Goal: Information Seeking & Learning: Learn about a topic

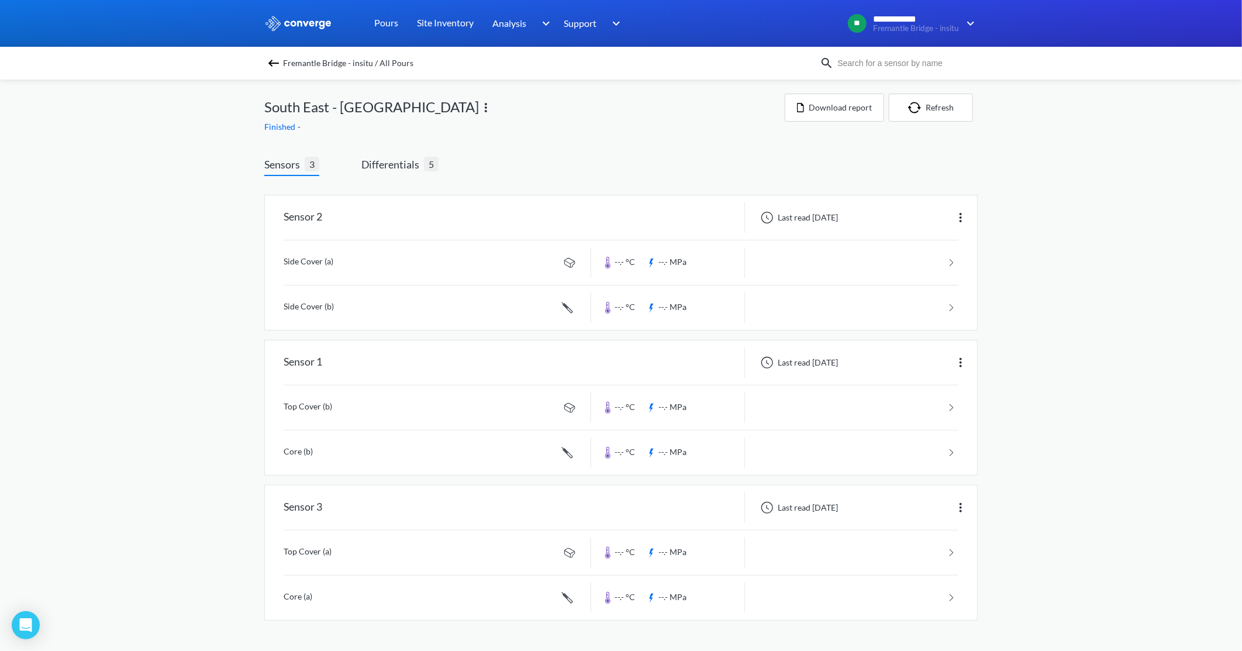
click at [270, 58] on img at bounding box center [274, 63] width 14 height 14
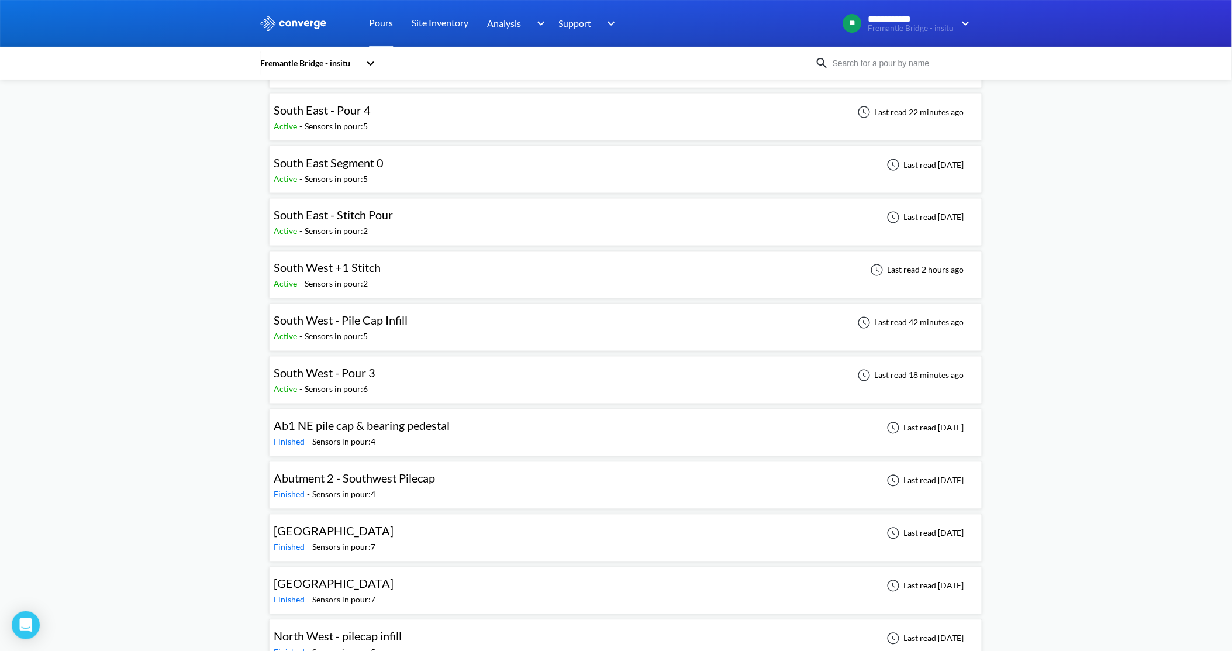
scroll to position [585, 0]
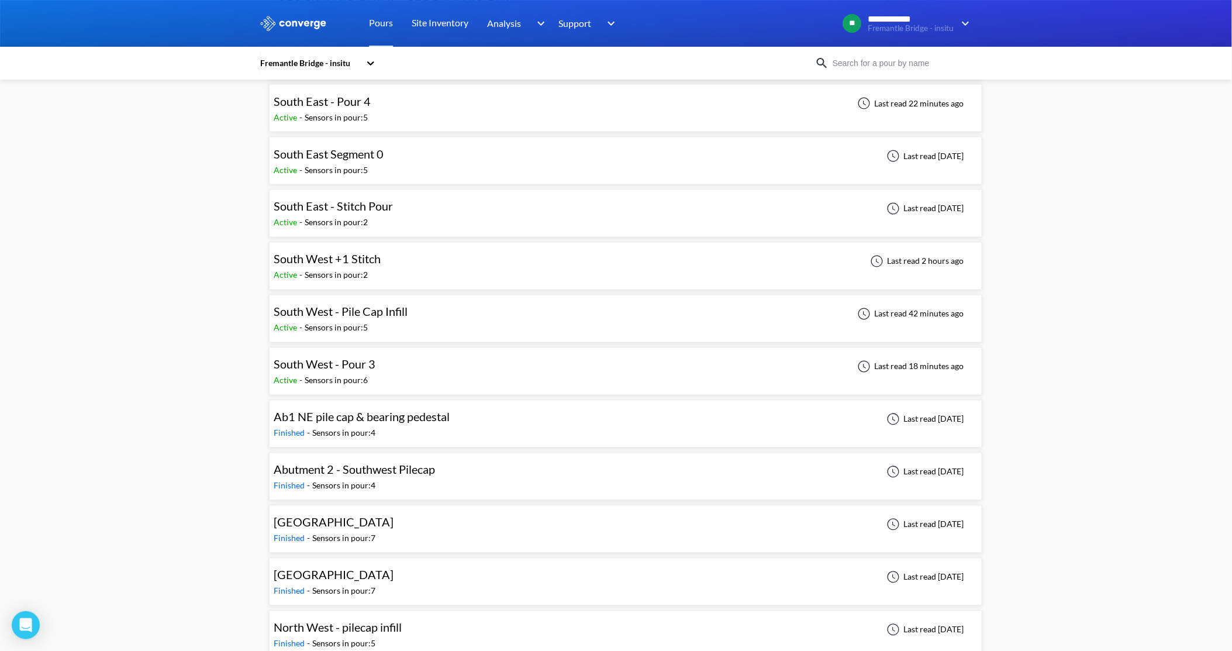
click at [329, 370] on span "South West - Pour 3" at bounding box center [325, 364] width 102 height 14
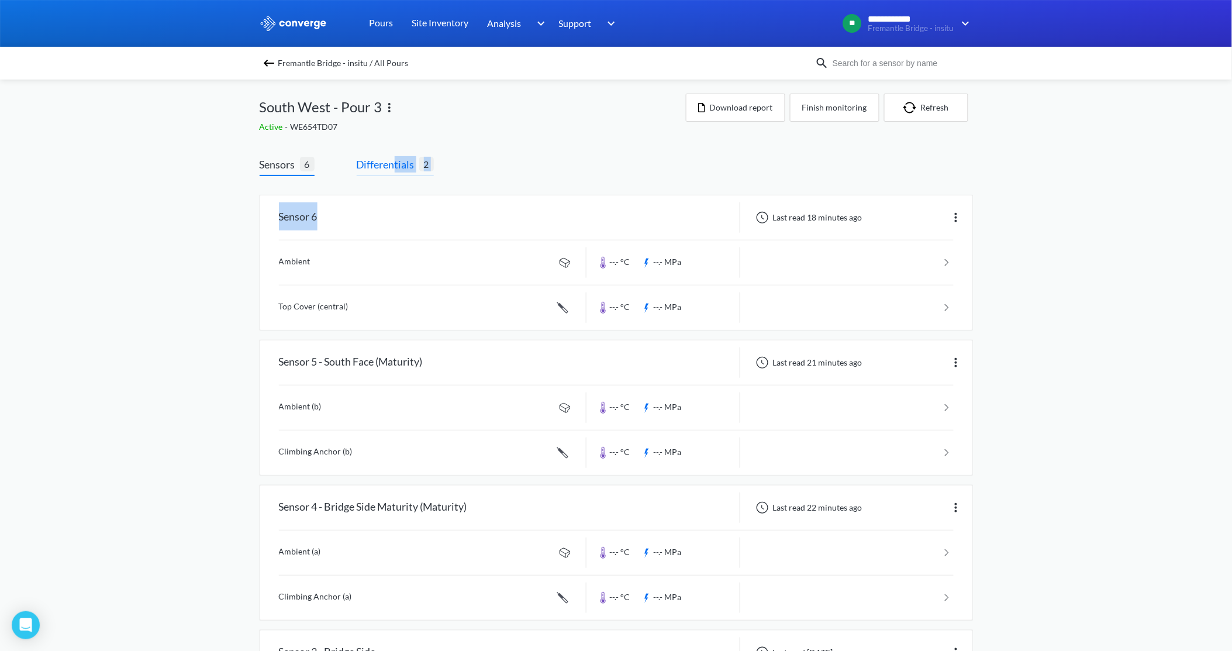
click at [394, 171] on div "Sensors 6 Differentials 2 Sensor 6 Last read 18 minutes ago Ambient --.- °C --.…" at bounding box center [617, 617] width 714 height 923
click at [393, 166] on span "Differentials" at bounding box center [388, 164] width 63 height 16
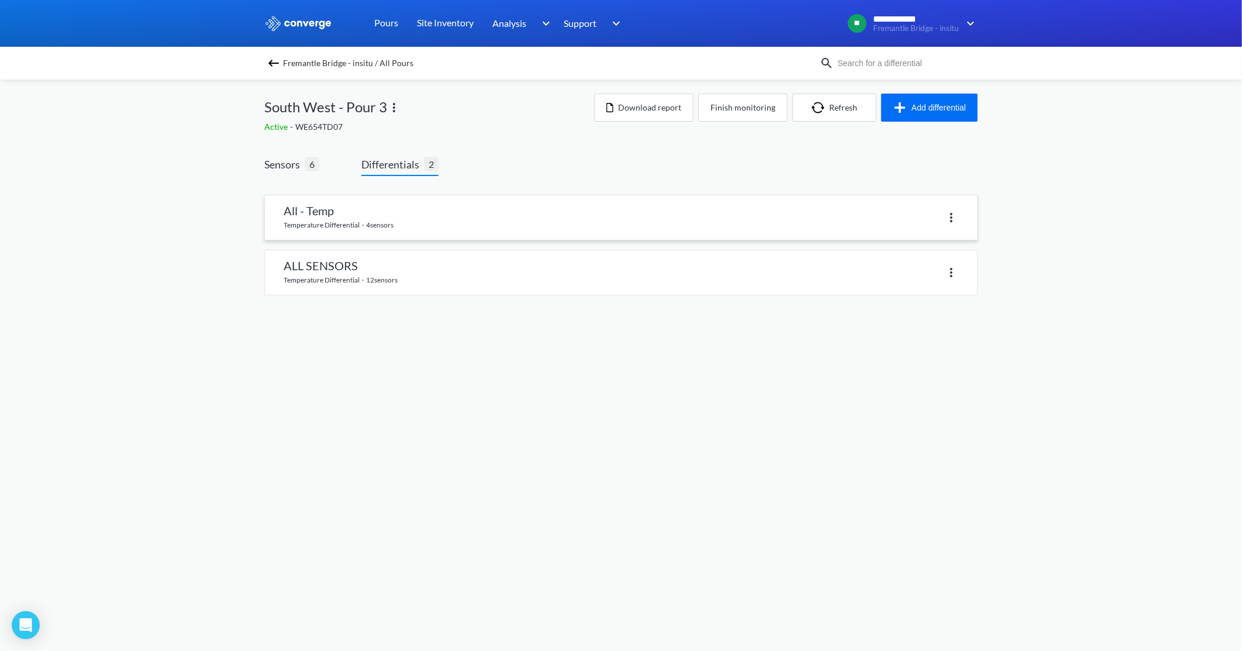
click at [319, 221] on link at bounding box center [621, 217] width 712 height 44
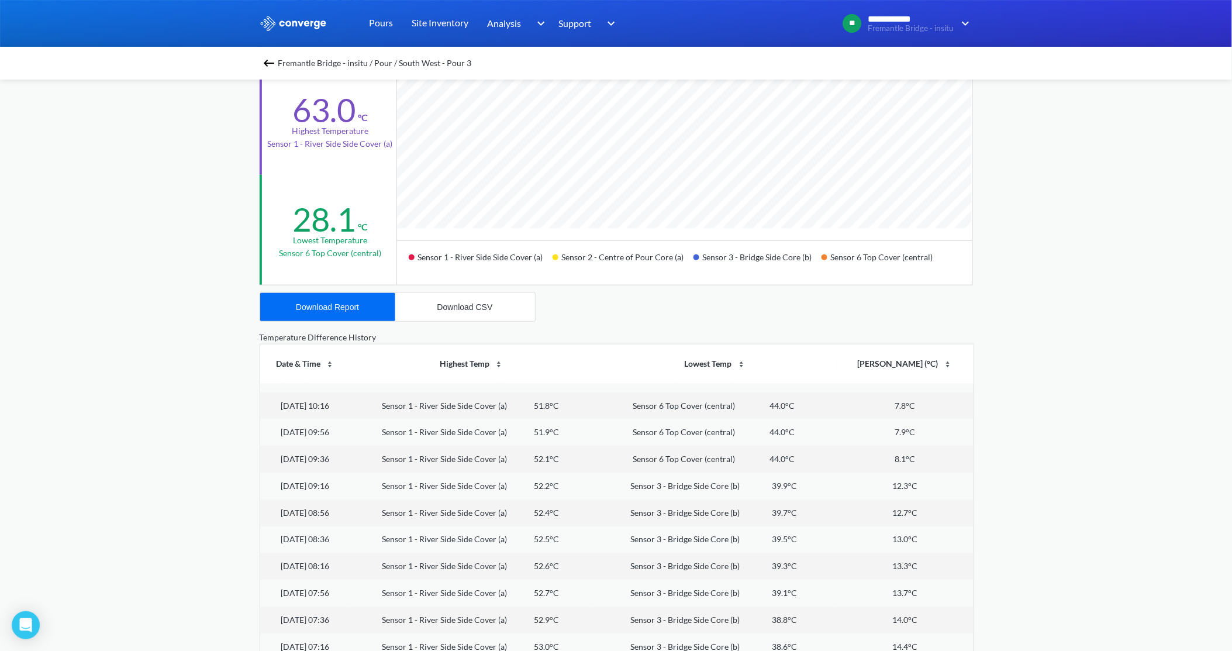
scroll to position [13, 0]
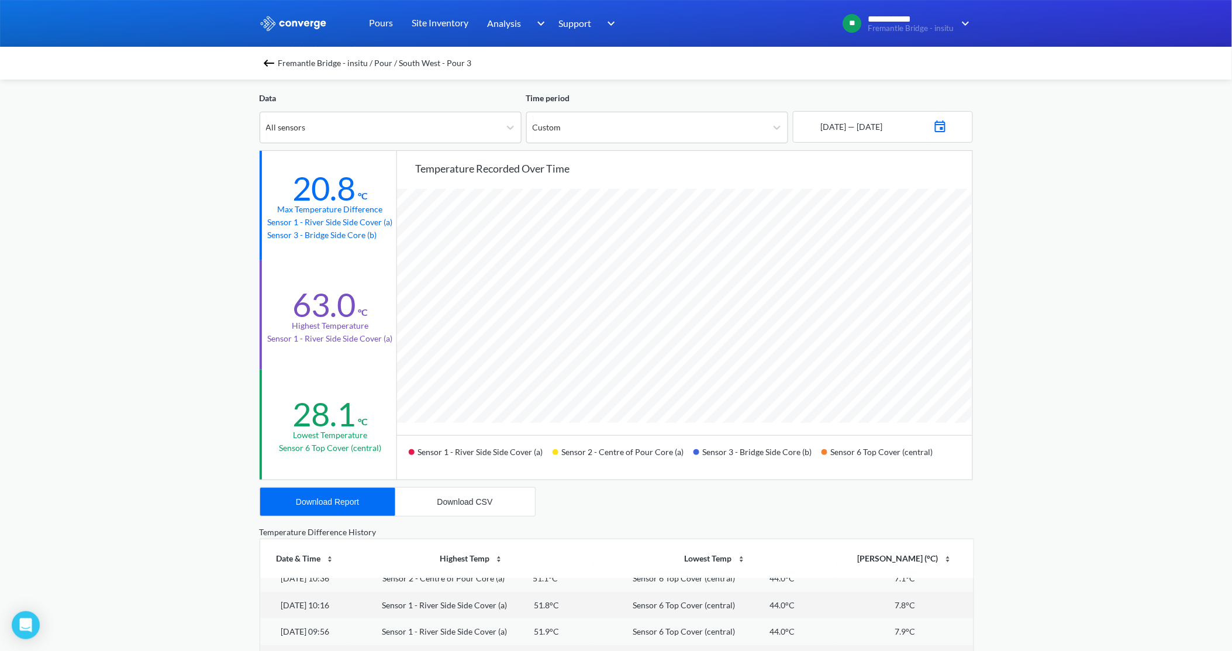
click at [1084, 380] on div "**********" at bounding box center [616, 425] width 1232 height 980
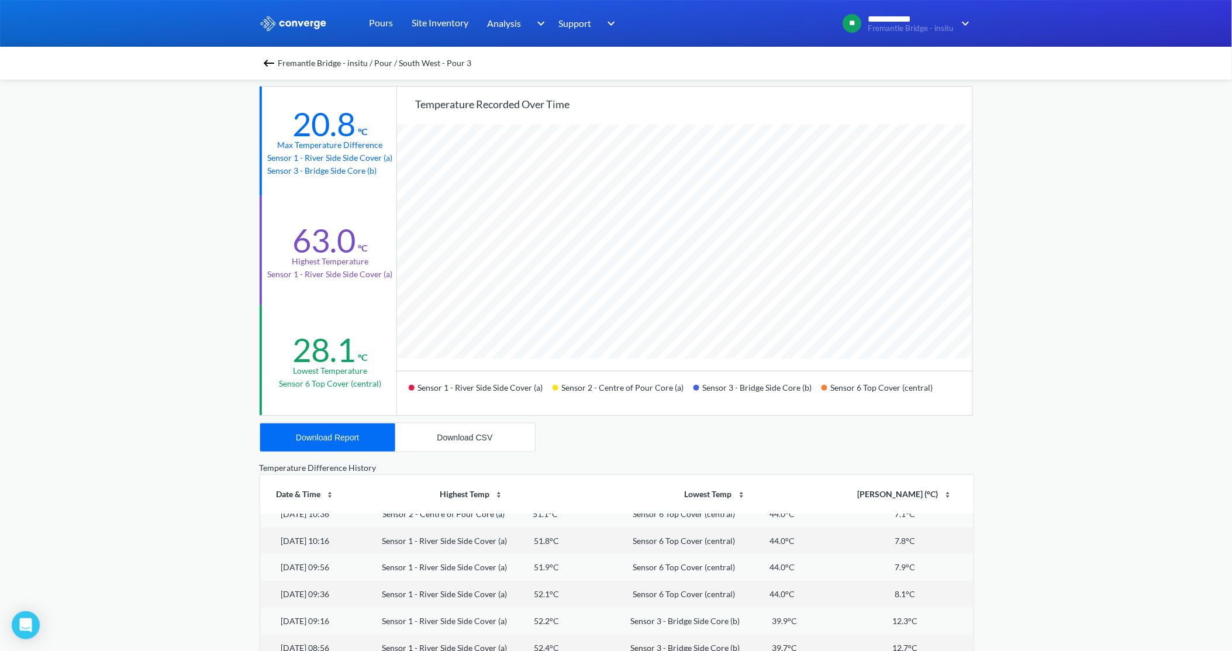
scroll to position [65, 0]
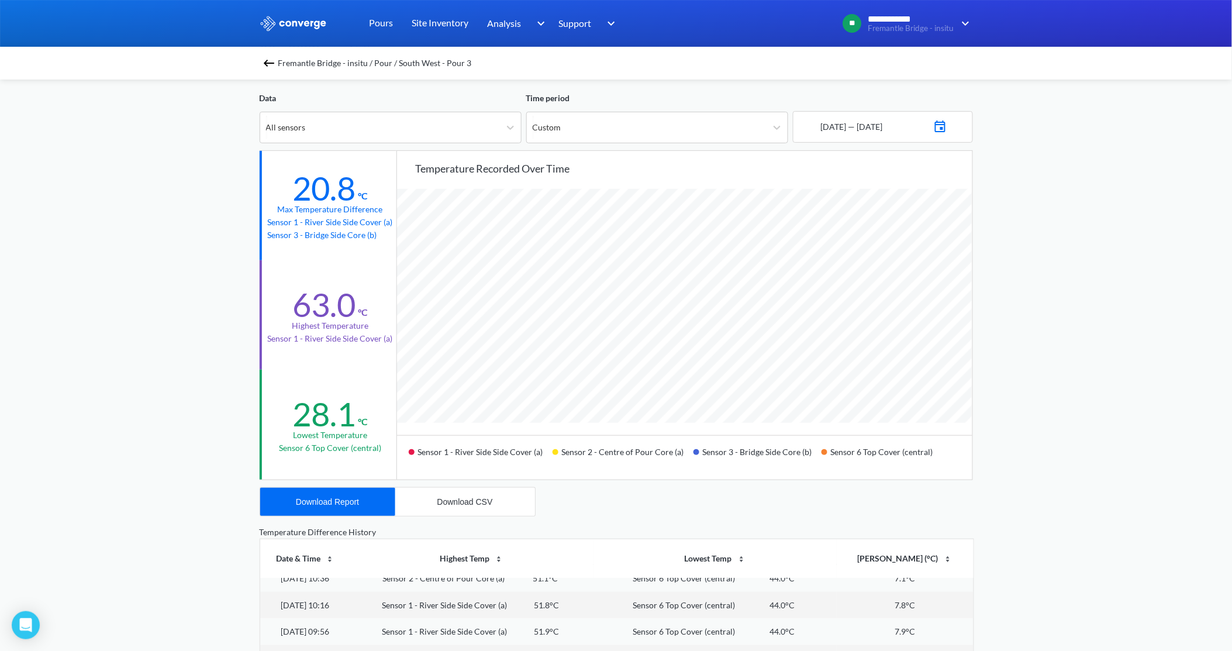
click at [961, 129] on div "[DATE] — [DATE]" at bounding box center [883, 127] width 180 height 32
click at [948, 128] on img at bounding box center [941, 125] width 14 height 16
click at [955, 172] on div "Move forward to switch to the next month." at bounding box center [948, 168] width 23 height 19
click at [817, 168] on icon "Move backward to switch to the previous month." at bounding box center [817, 168] width 11 height 11
click at [861, 279] on td "30" at bounding box center [864, 281] width 19 height 18
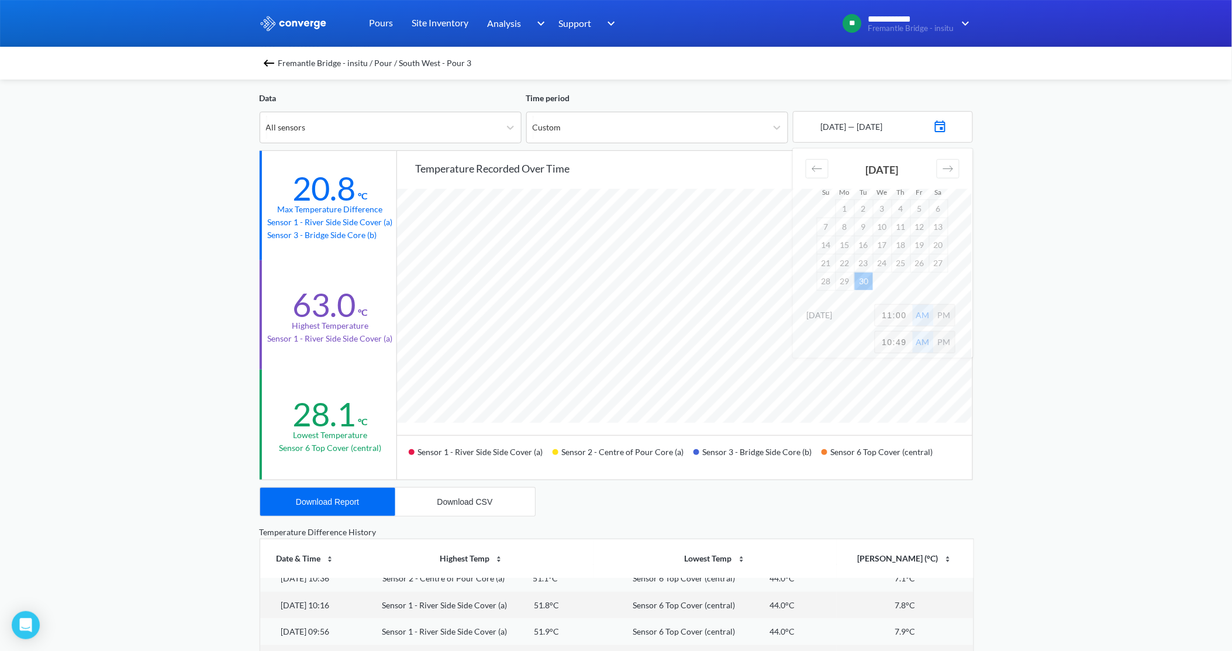
drag, startPoint x: 1113, startPoint y: 245, endPoint x: 1077, endPoint y: 239, distance: 36.2
click at [1112, 245] on div "**********" at bounding box center [616, 425] width 1232 height 980
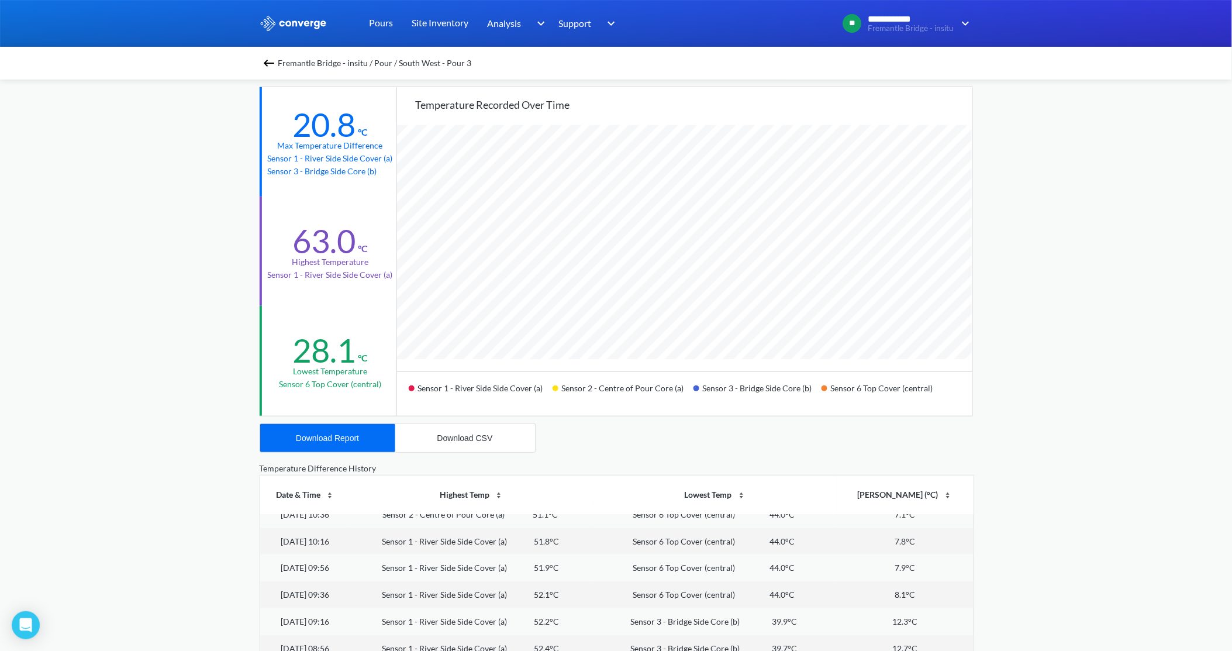
scroll to position [130, 0]
drag, startPoint x: 974, startPoint y: 463, endPoint x: 916, endPoint y: 470, distance: 58.4
click at [974, 462] on div "**********" at bounding box center [616, 360] width 1232 height 980
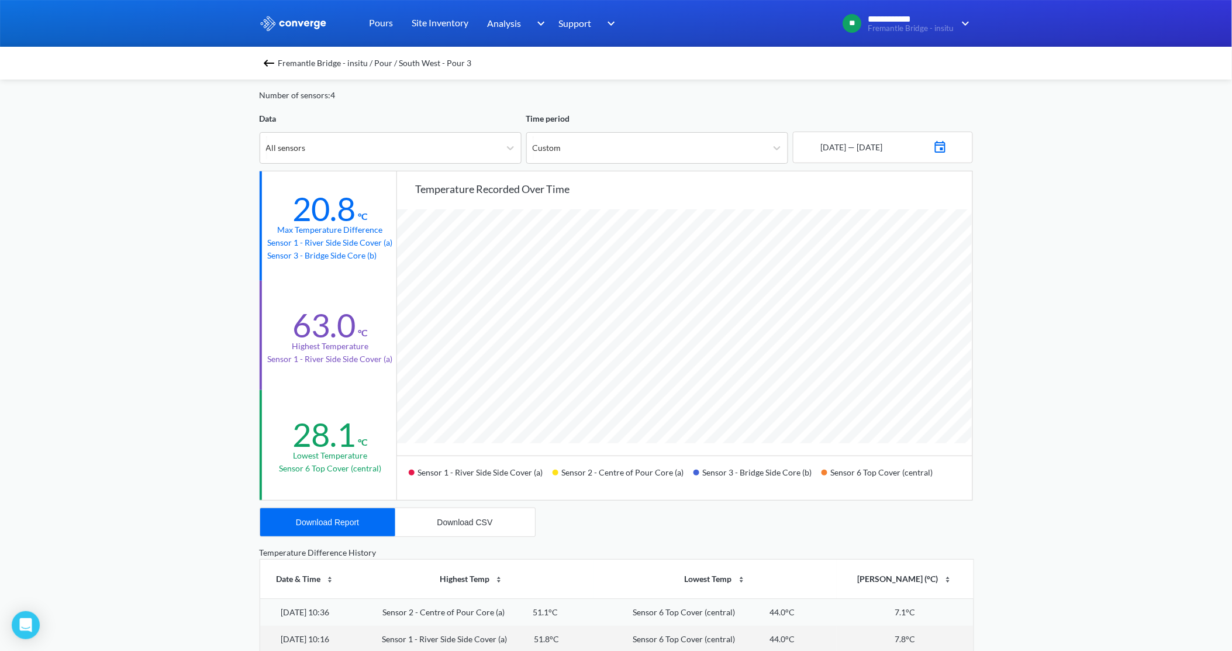
scroll to position [65, 0]
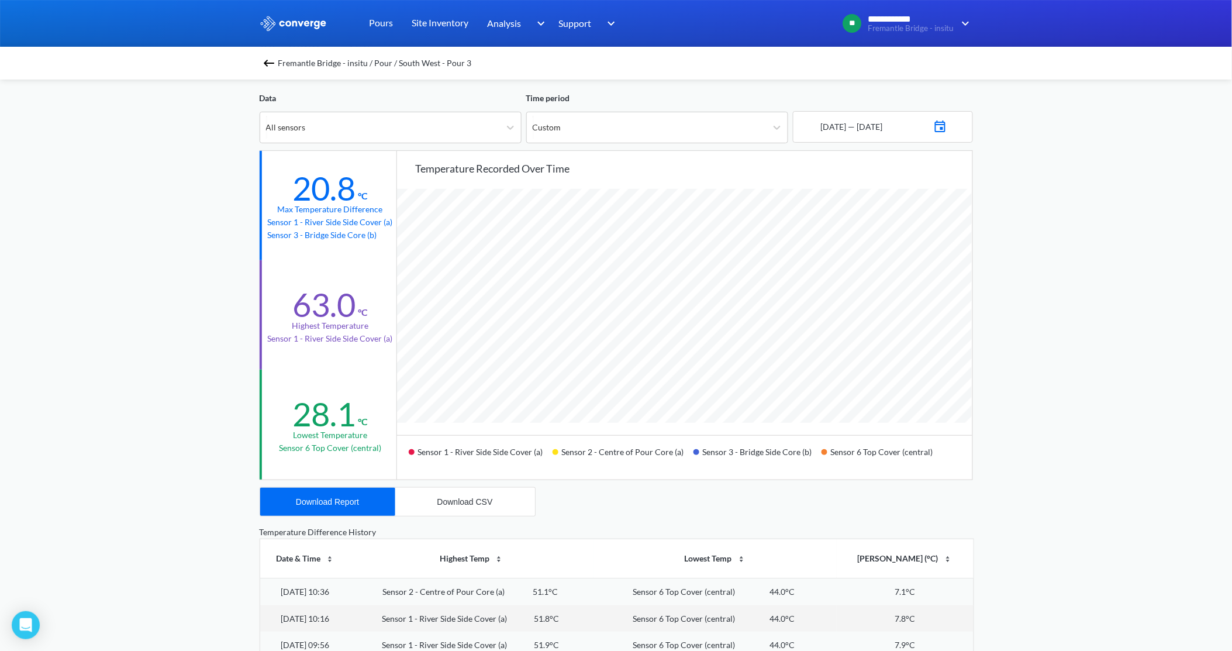
click at [948, 126] on img at bounding box center [941, 125] width 14 height 16
click at [779, 129] on icon at bounding box center [778, 128] width 12 height 12
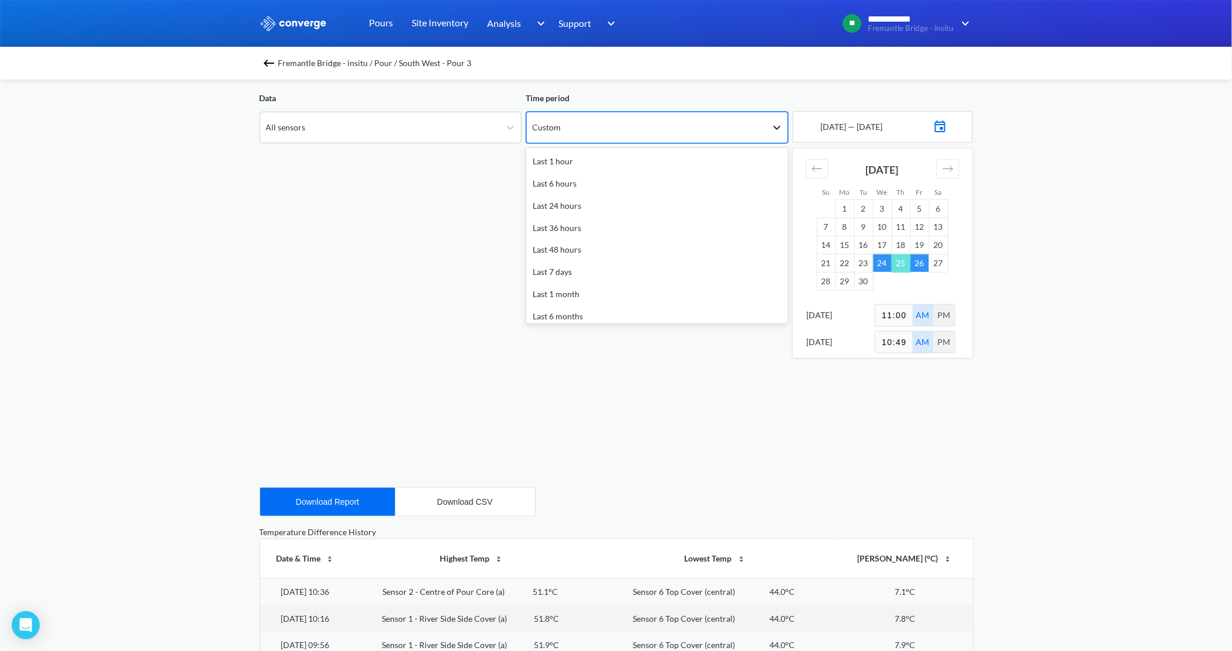
scroll to position [51, 0]
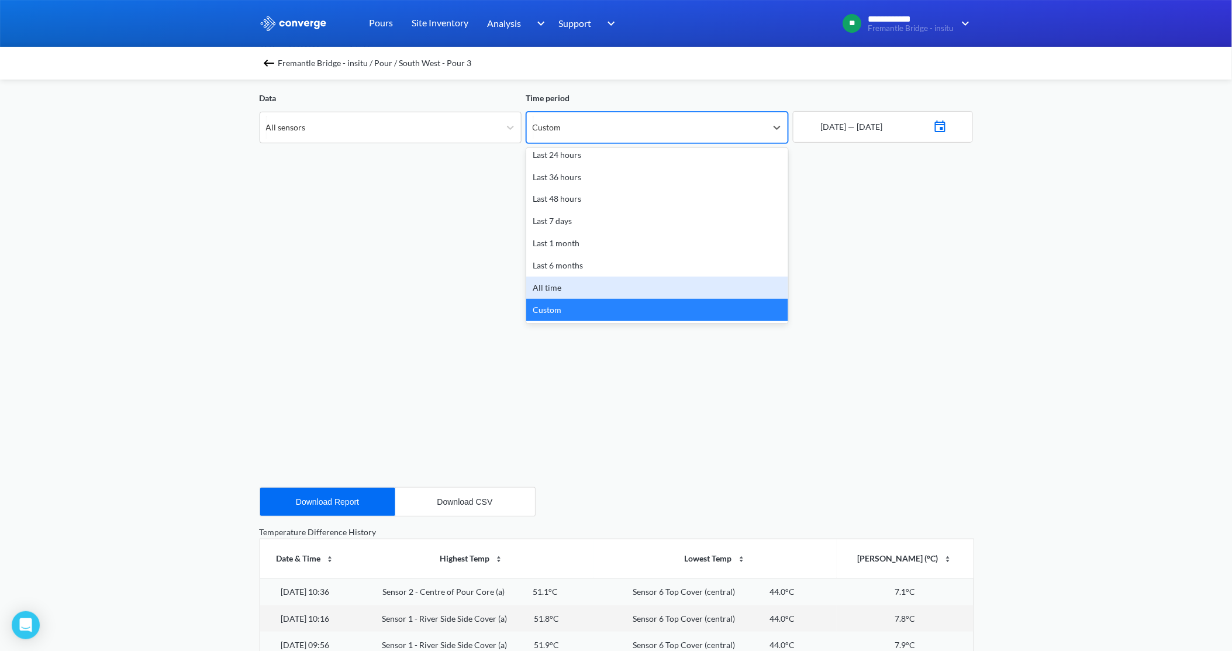
click at [598, 285] on div "All time" at bounding box center [657, 288] width 262 height 22
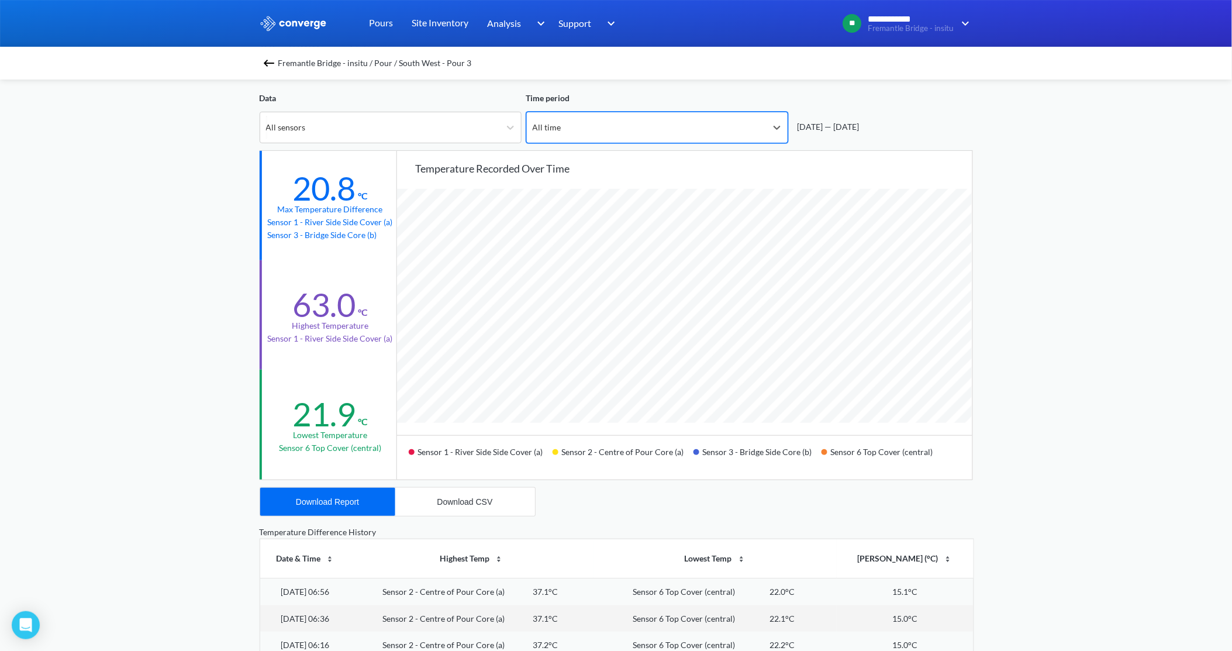
scroll to position [980, 1232]
click at [1043, 340] on div "**********" at bounding box center [616, 425] width 1232 height 980
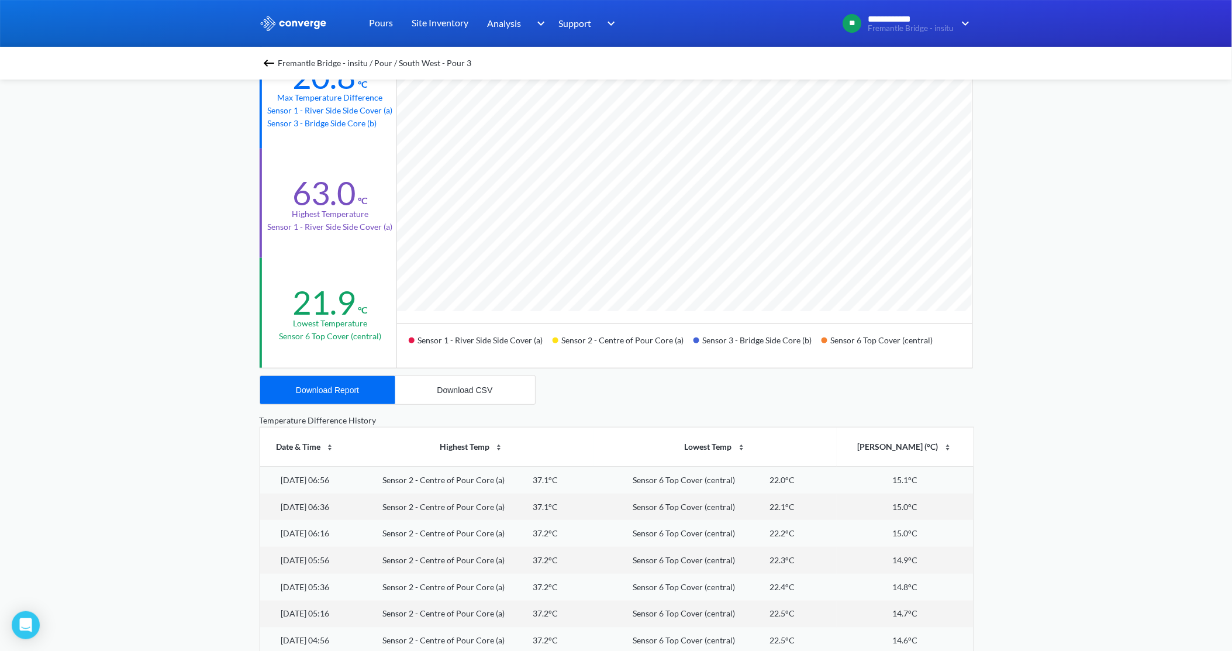
scroll to position [195, 0]
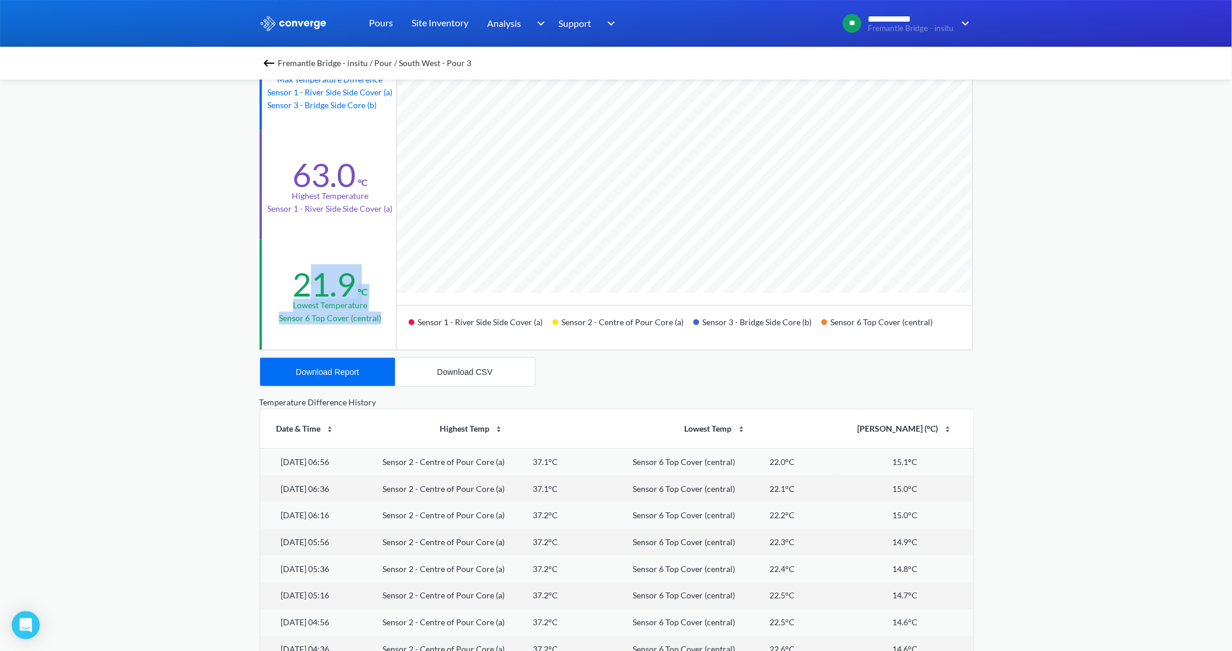
drag, startPoint x: 381, startPoint y: 300, endPoint x: 313, endPoint y: 276, distance: 72.2
click at [313, 276] on div "21.9 °C Lowest temperature Sensor 6 Top Cover (central)" at bounding box center [329, 294] width 139 height 109
drag, startPoint x: 313, startPoint y: 276, endPoint x: 351, endPoint y: 116, distance: 164.2
click at [351, 116] on div "20.8 °C Max temperature difference Sensor 1 - River Side Side Cover (a) Sensor …" at bounding box center [329, 75] width 139 height 109
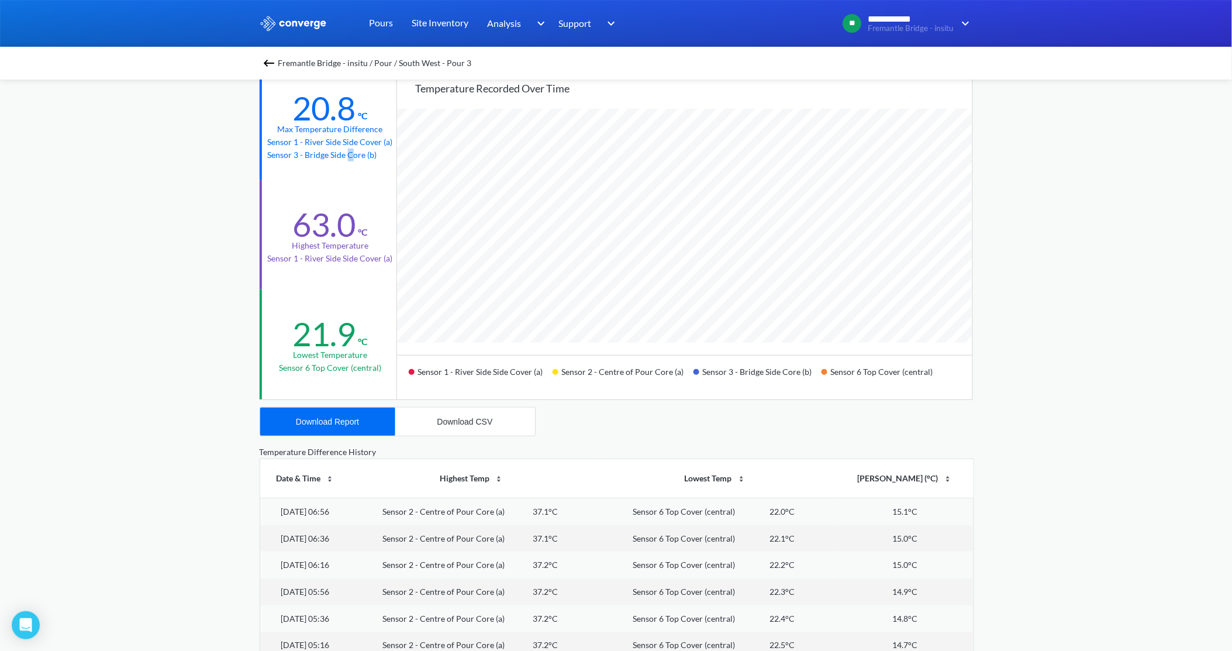
scroll to position [65, 0]
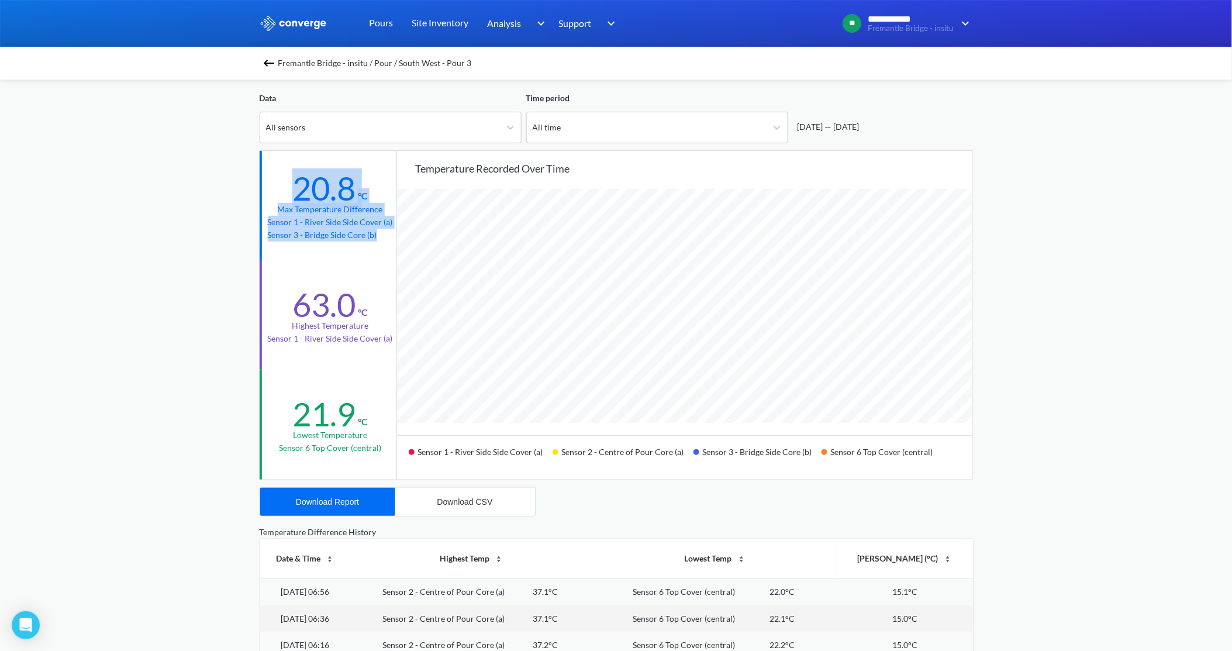
drag, startPoint x: 300, startPoint y: 188, endPoint x: 376, endPoint y: 245, distance: 94.1
click at [376, 245] on div "20.8 °C Max temperature difference Sensor 1 - River Side Side Cover (a) Sensor …" at bounding box center [329, 205] width 139 height 109
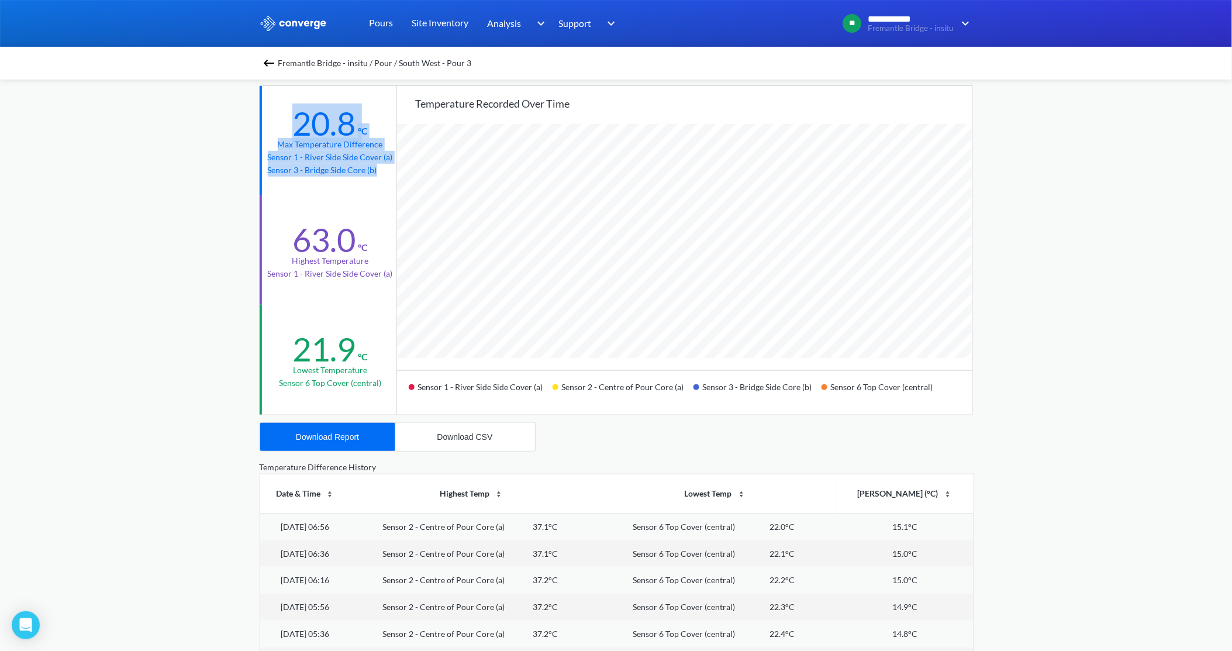
click at [270, 63] on img at bounding box center [269, 63] width 14 height 14
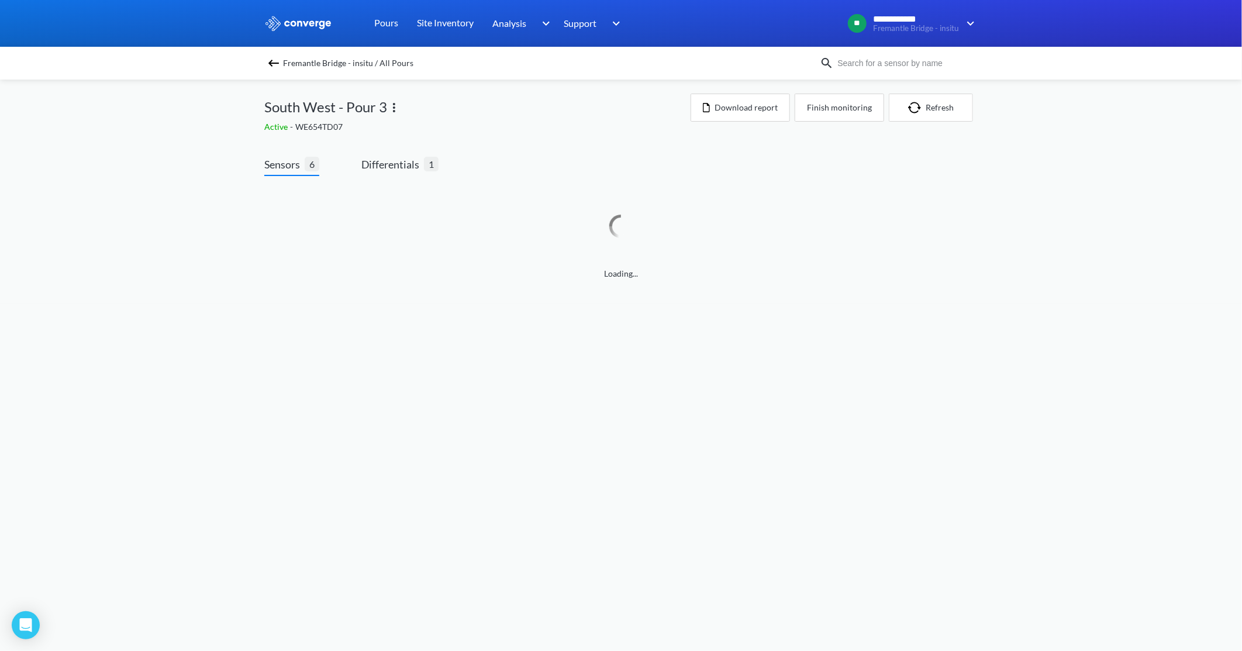
click at [280, 61] on img at bounding box center [274, 63] width 14 height 14
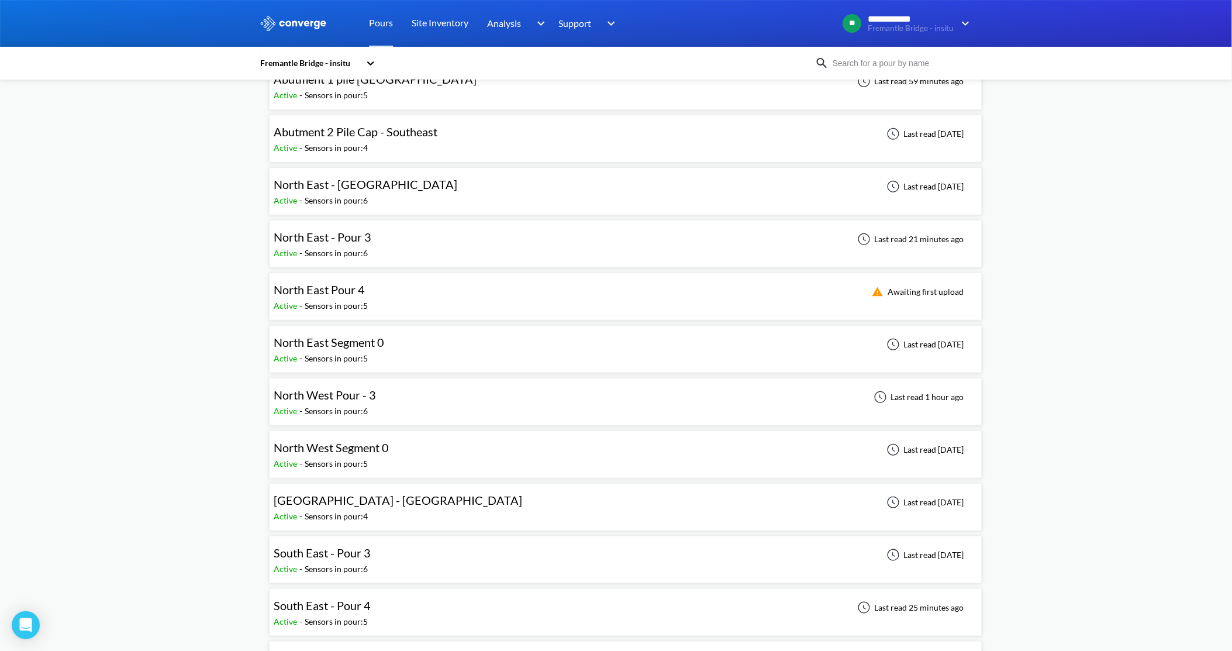
scroll to position [260, 0]
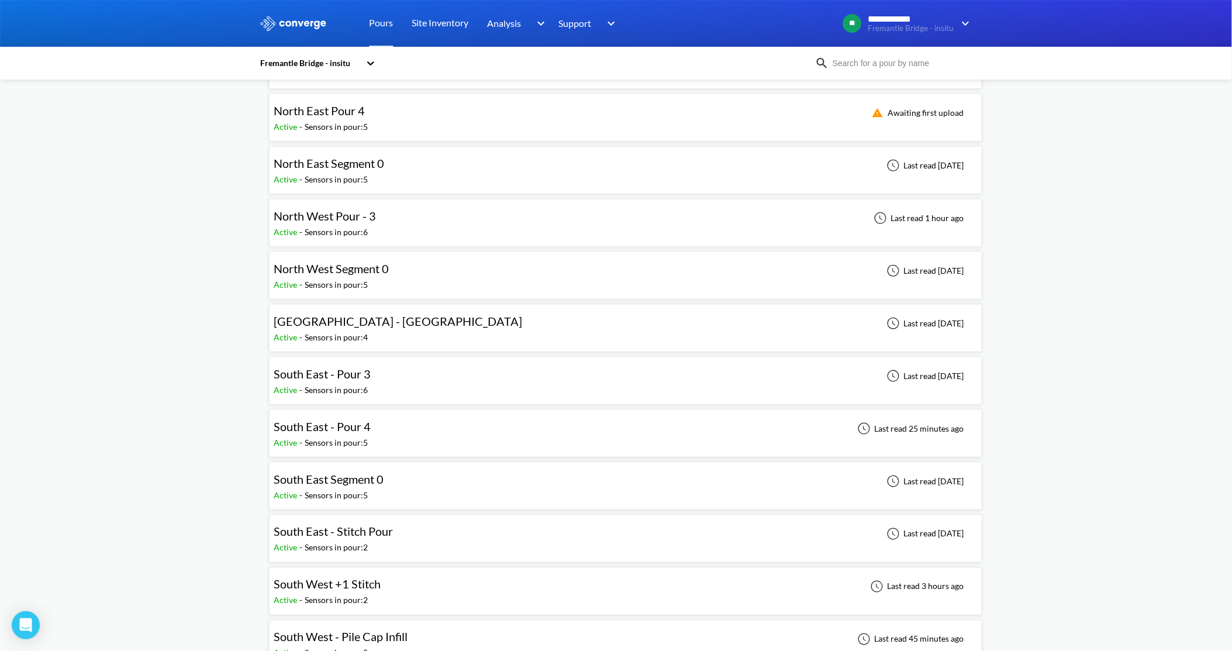
click at [324, 379] on span "South East - Pour 3" at bounding box center [322, 374] width 97 height 14
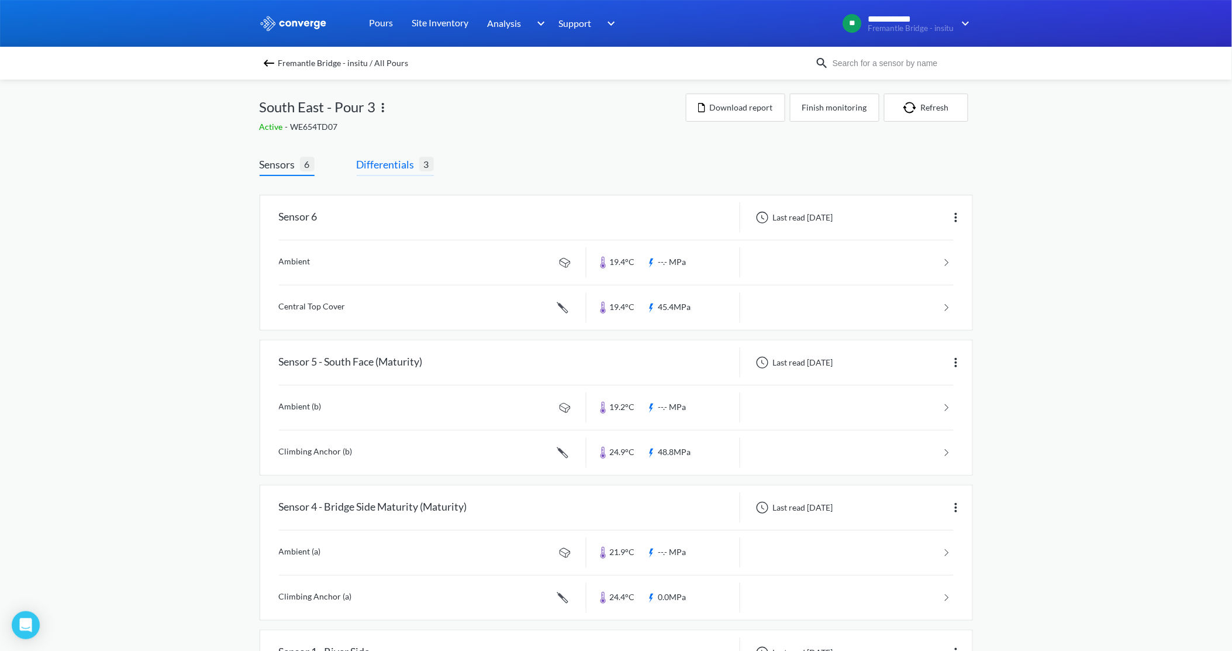
click at [380, 164] on span "Differentials" at bounding box center [388, 164] width 63 height 16
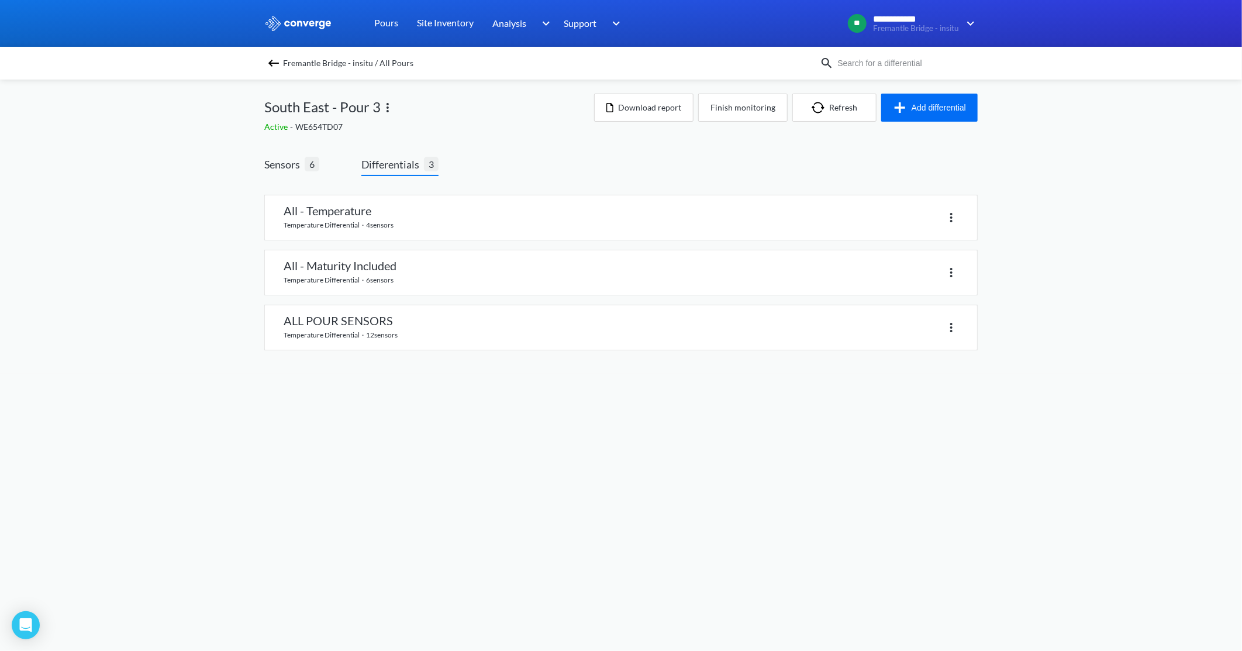
click at [405, 166] on span "Differentials" at bounding box center [392, 164] width 63 height 16
click at [400, 166] on span "Differentials" at bounding box center [392, 164] width 63 height 16
click at [353, 215] on link at bounding box center [621, 217] width 712 height 44
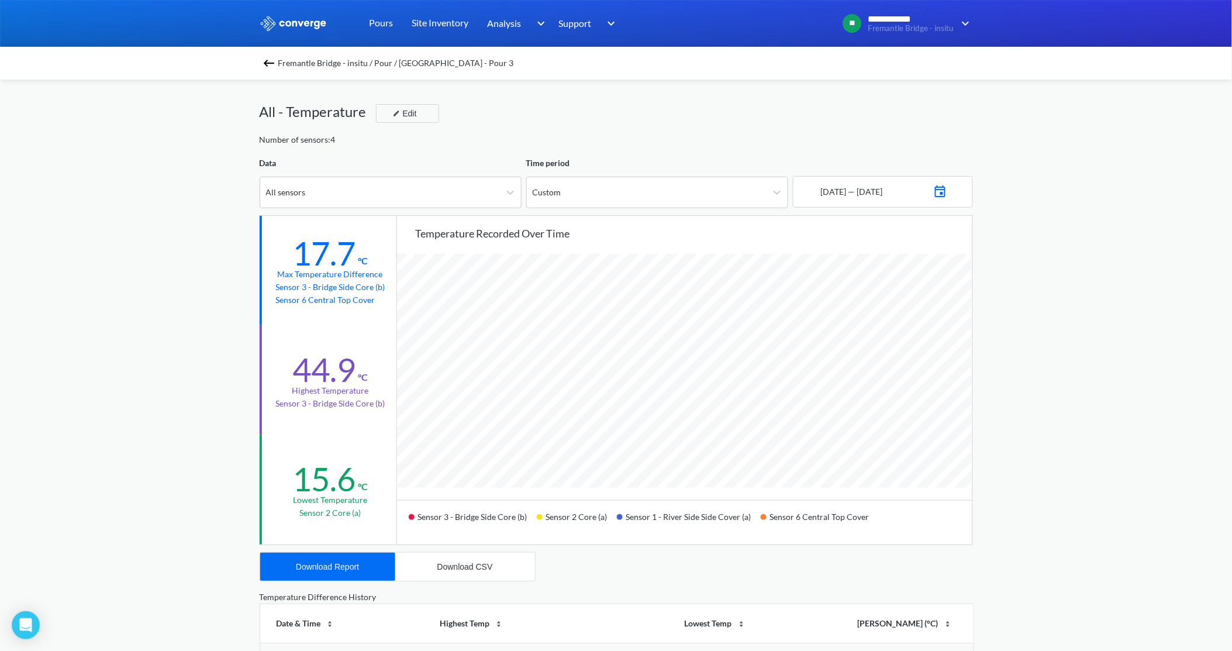
click at [274, 61] on img at bounding box center [269, 63] width 14 height 14
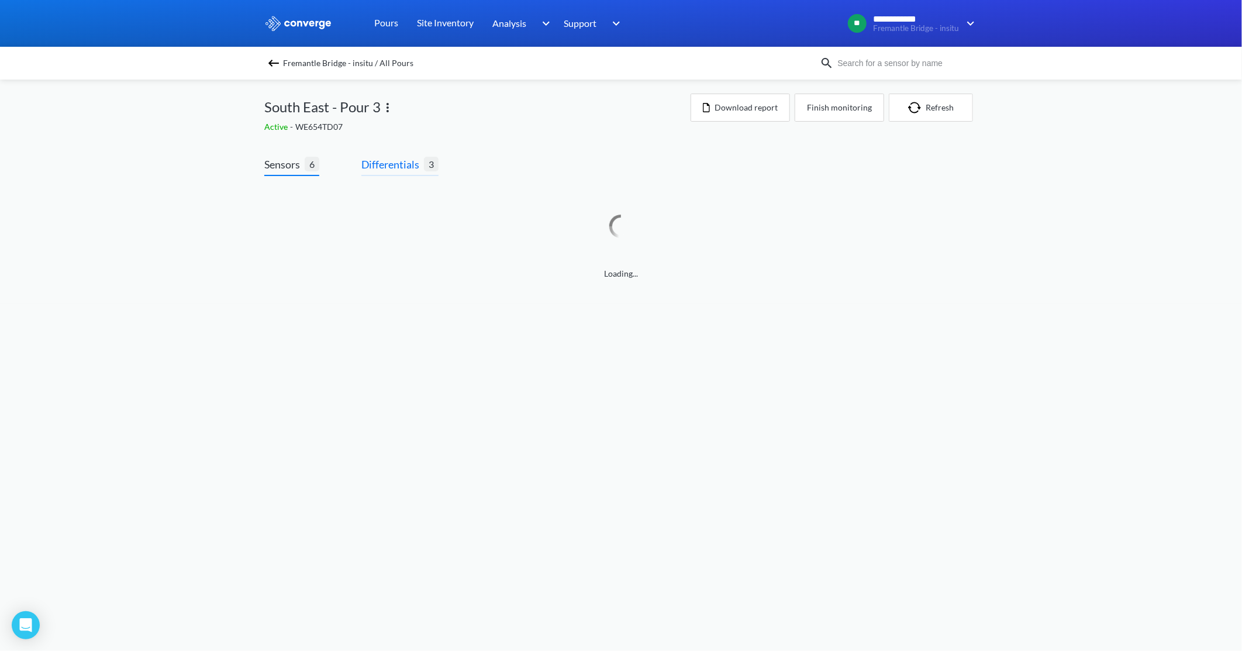
click at [396, 159] on span "Differentials" at bounding box center [392, 164] width 63 height 16
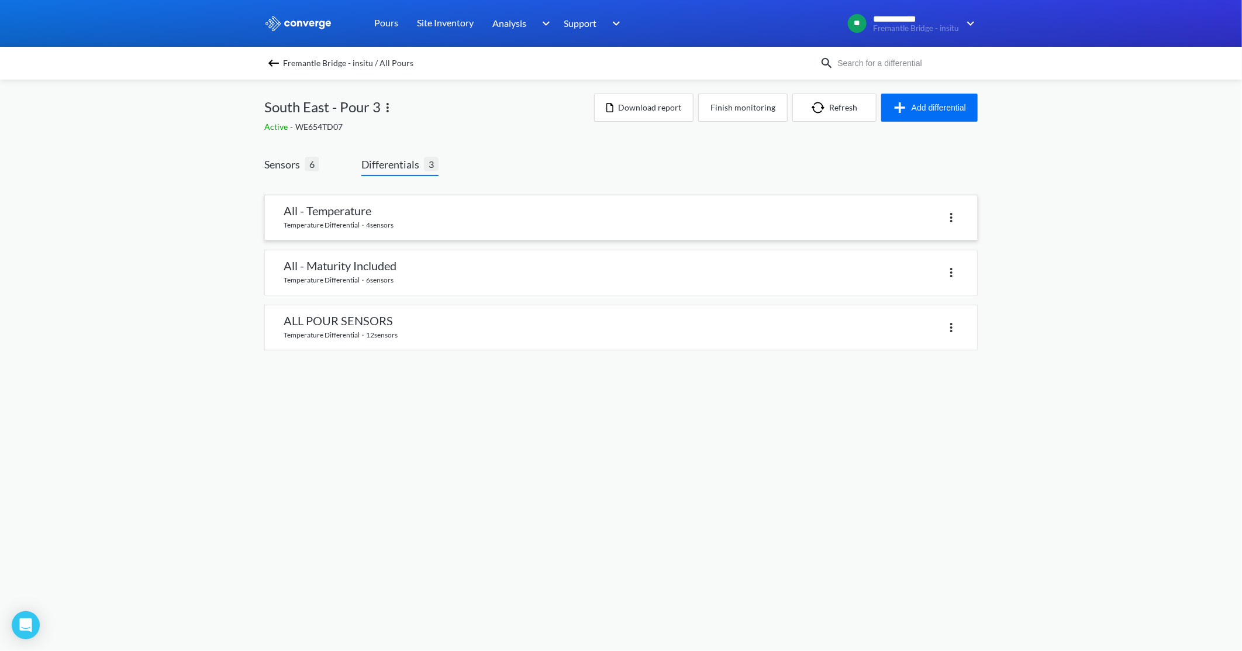
drag, startPoint x: 632, startPoint y: 214, endPoint x: 670, endPoint y: 221, distance: 38.7
click at [632, 214] on div at bounding box center [790, 217] width 338 height 17
click at [942, 215] on div at bounding box center [790, 217] width 338 height 17
click at [405, 170] on span "Differentials" at bounding box center [392, 164] width 63 height 16
click at [281, 164] on span "Sensors" at bounding box center [284, 164] width 40 height 16
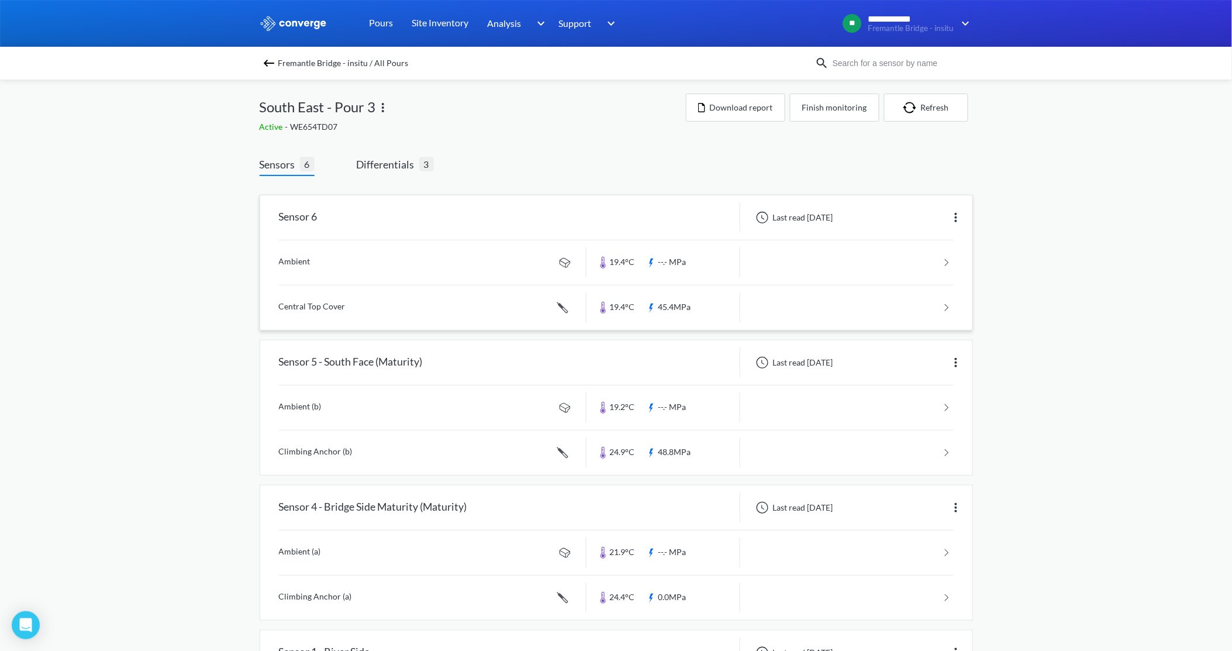
click at [688, 219] on div at bounding box center [664, 217] width 154 height 30
click at [370, 166] on span "Differentials" at bounding box center [388, 164] width 63 height 16
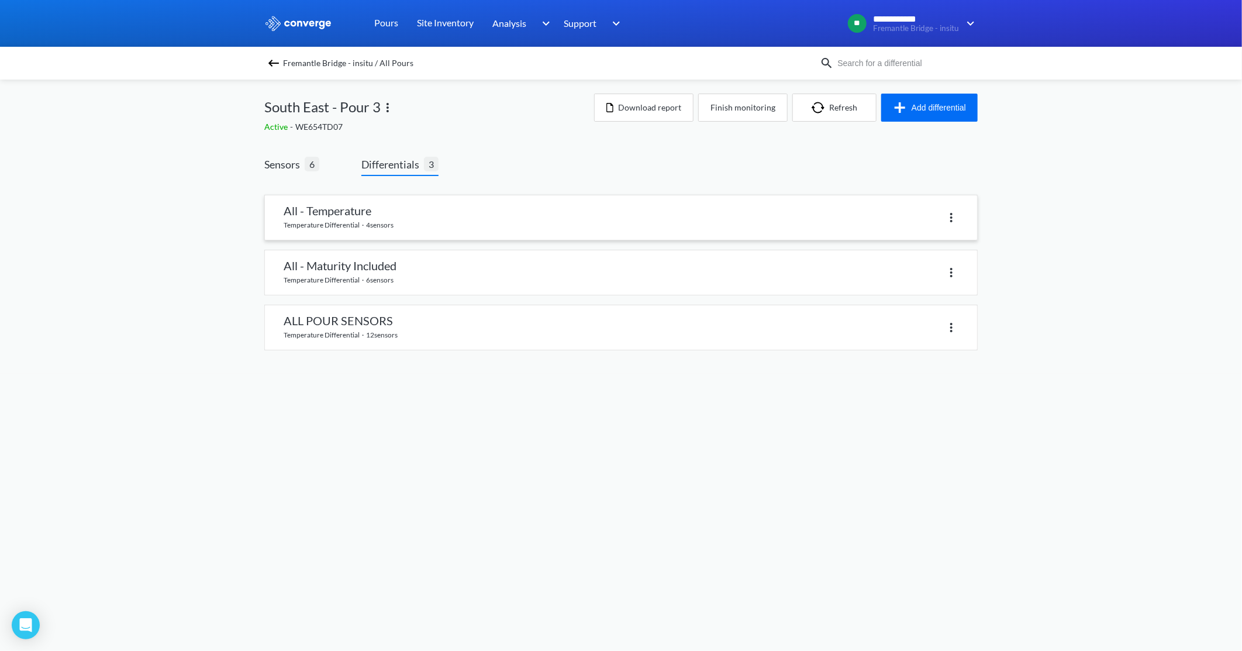
click at [343, 217] on link at bounding box center [621, 217] width 712 height 44
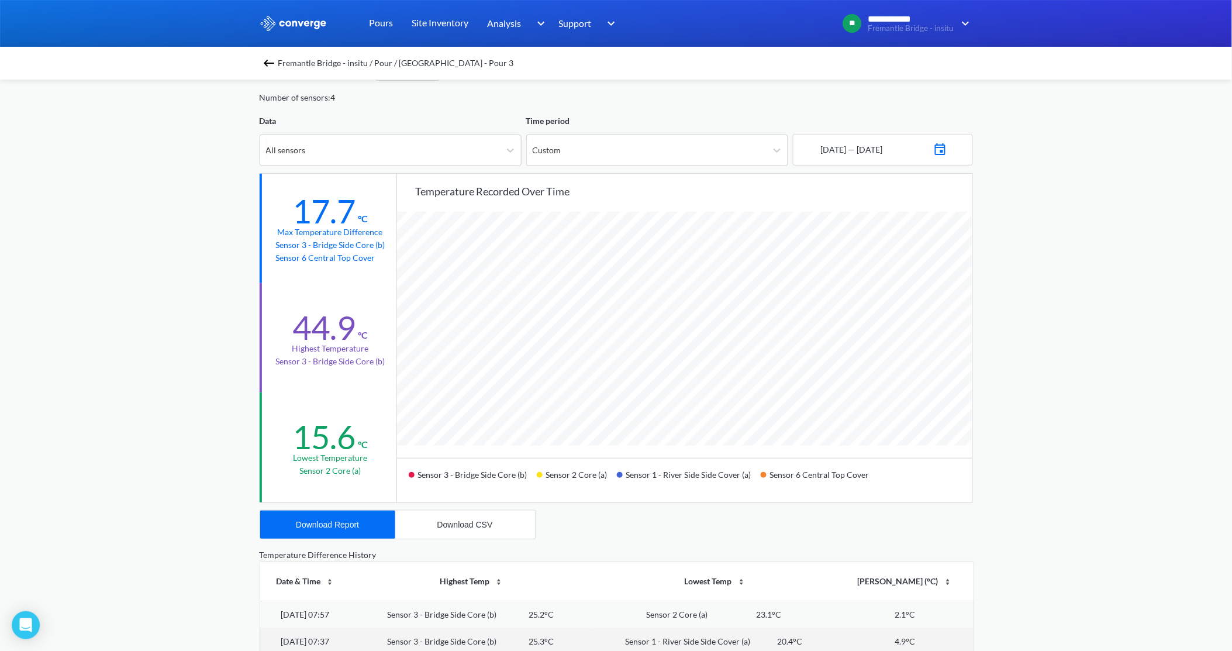
scroll to position [65, 0]
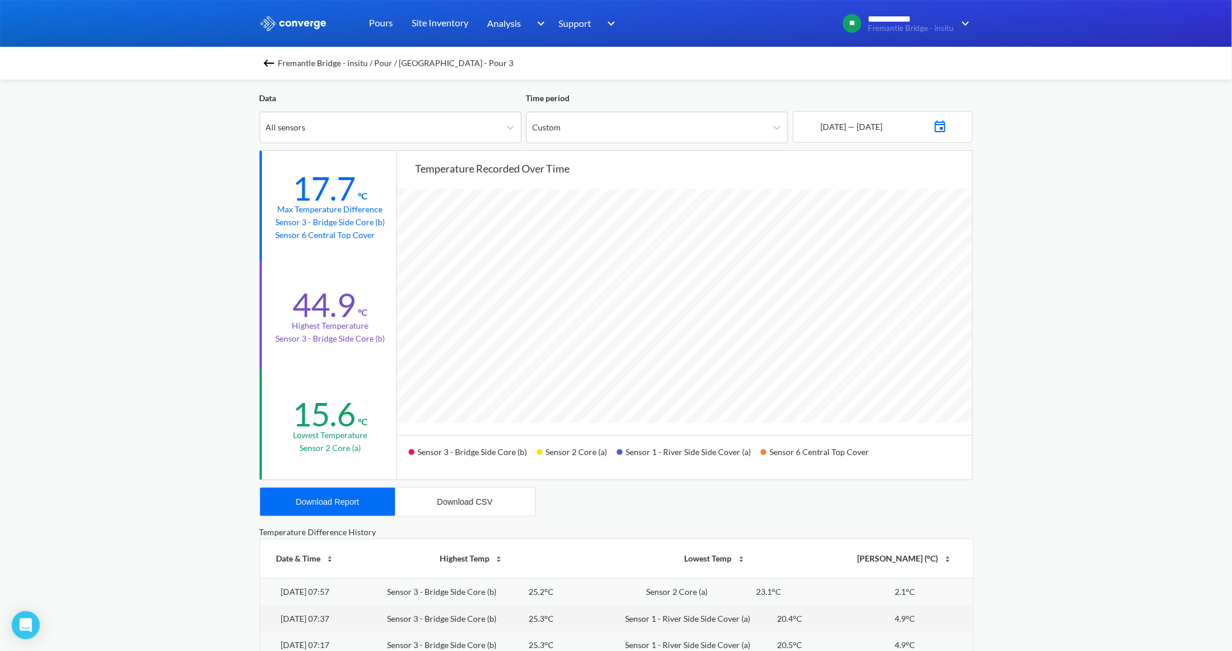
click at [1097, 342] on div "**********" at bounding box center [616, 425] width 1232 height 980
click at [1076, 338] on div "**********" at bounding box center [616, 425] width 1232 height 980
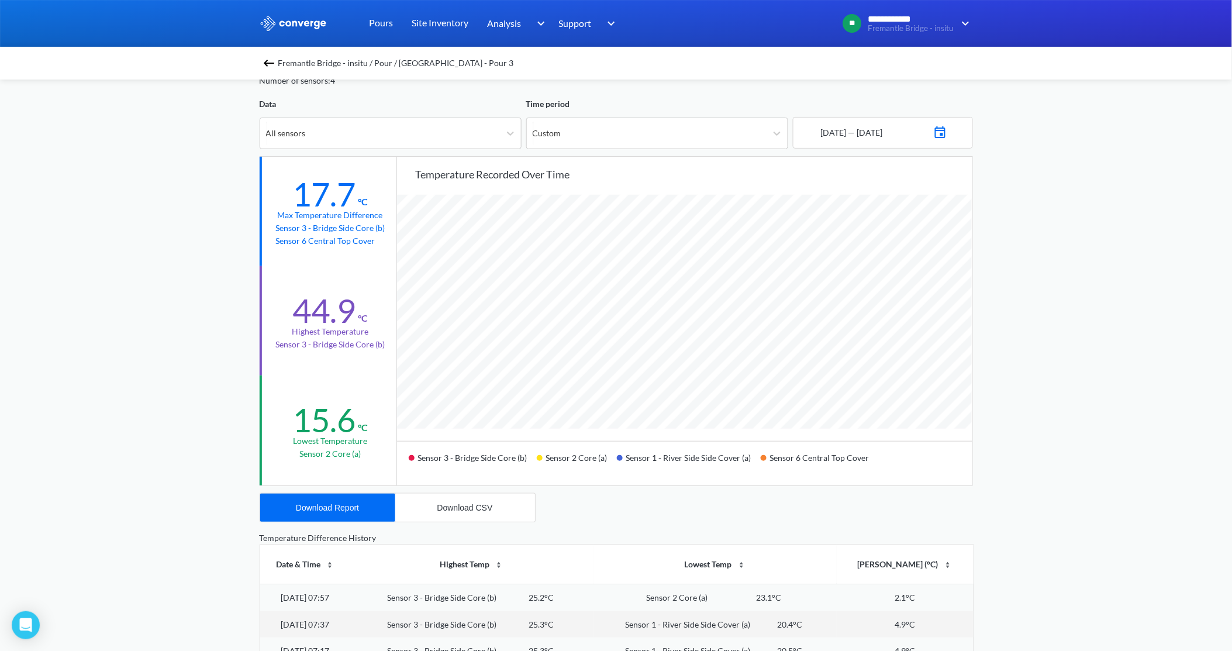
click at [332, 61] on span "Fremantle Bridge - insitu / Pour / [GEOGRAPHIC_DATA] - Pour 3" at bounding box center [396, 63] width 236 height 16
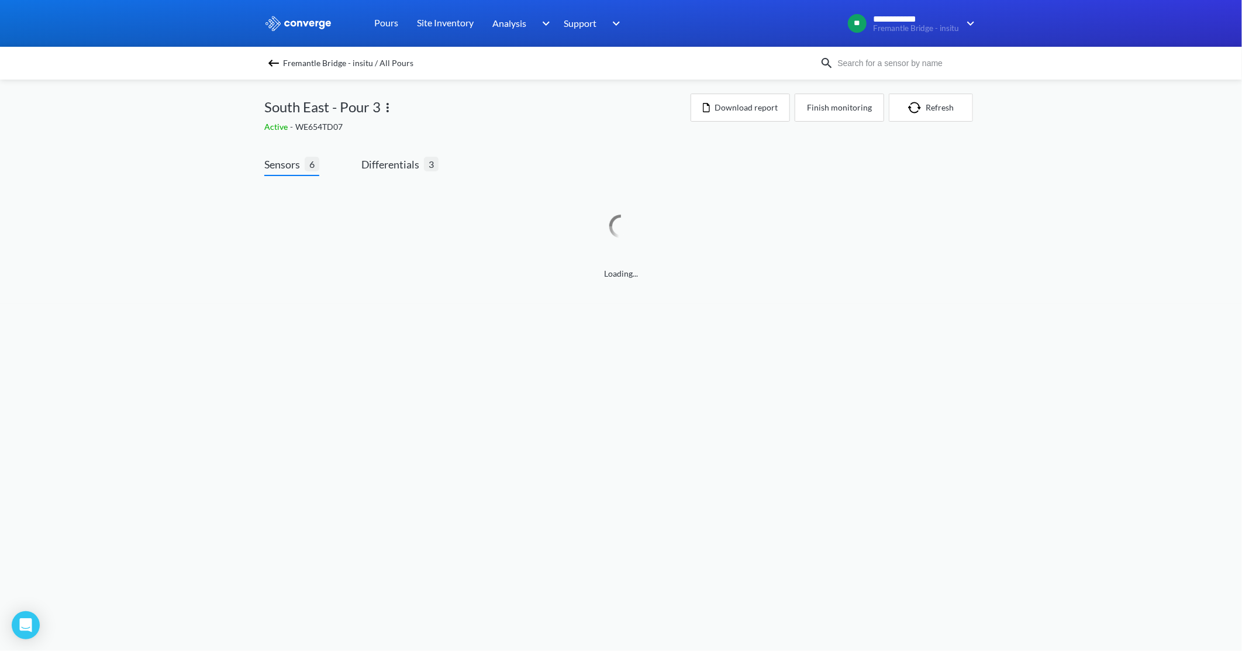
click at [277, 57] on img at bounding box center [274, 63] width 14 height 14
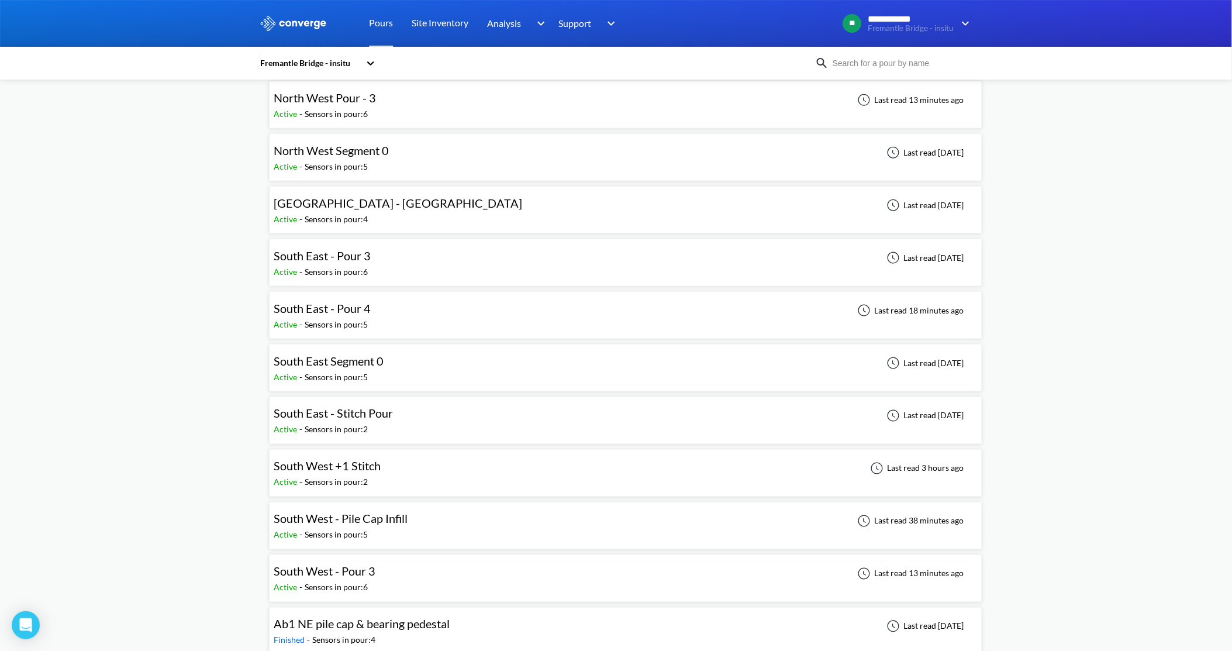
scroll to position [454, 0]
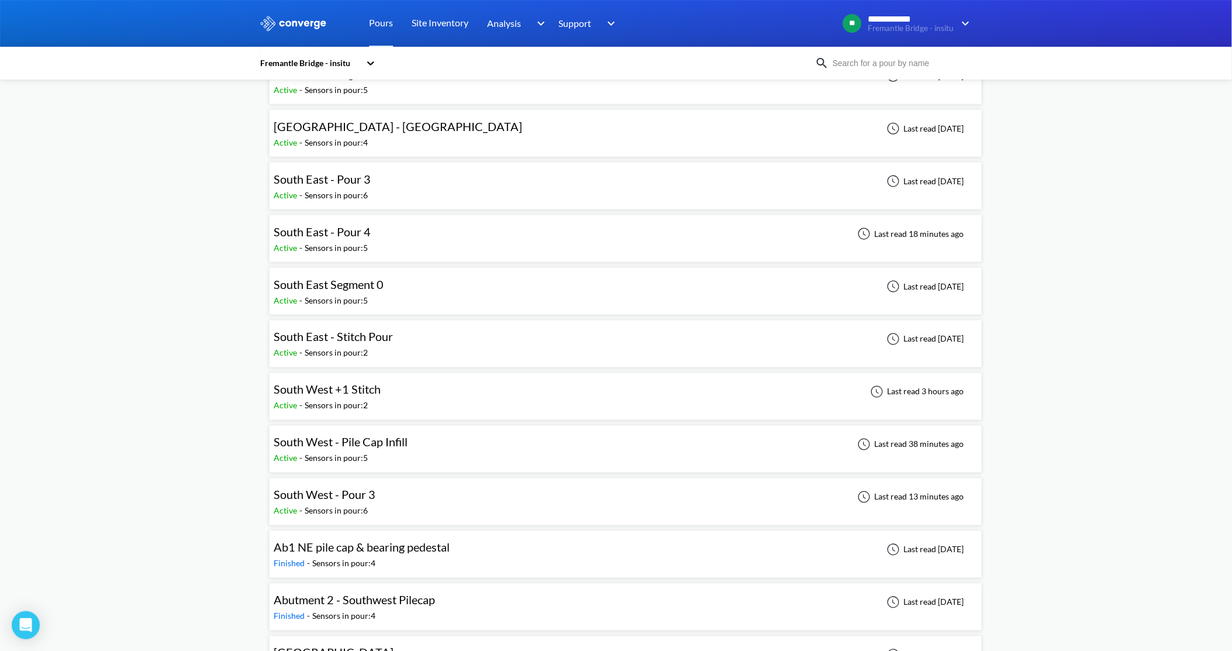
click at [338, 500] on span "South West - Pour 3" at bounding box center [325, 495] width 102 height 14
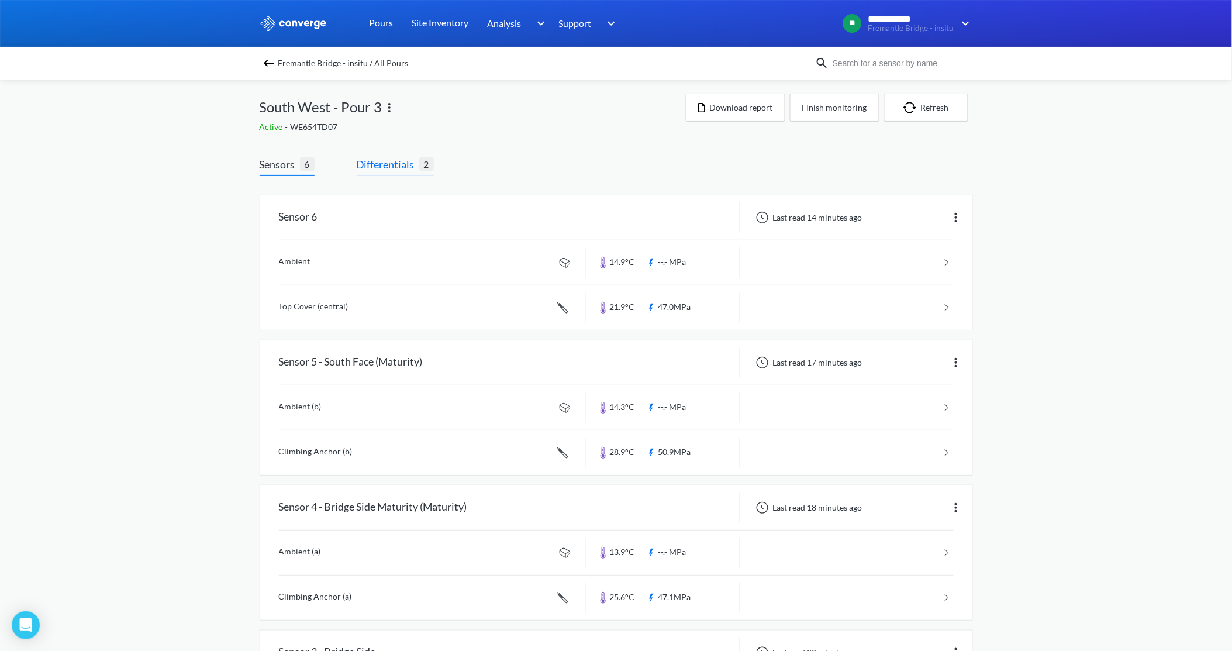
click at [398, 162] on span "Differentials" at bounding box center [388, 164] width 63 height 16
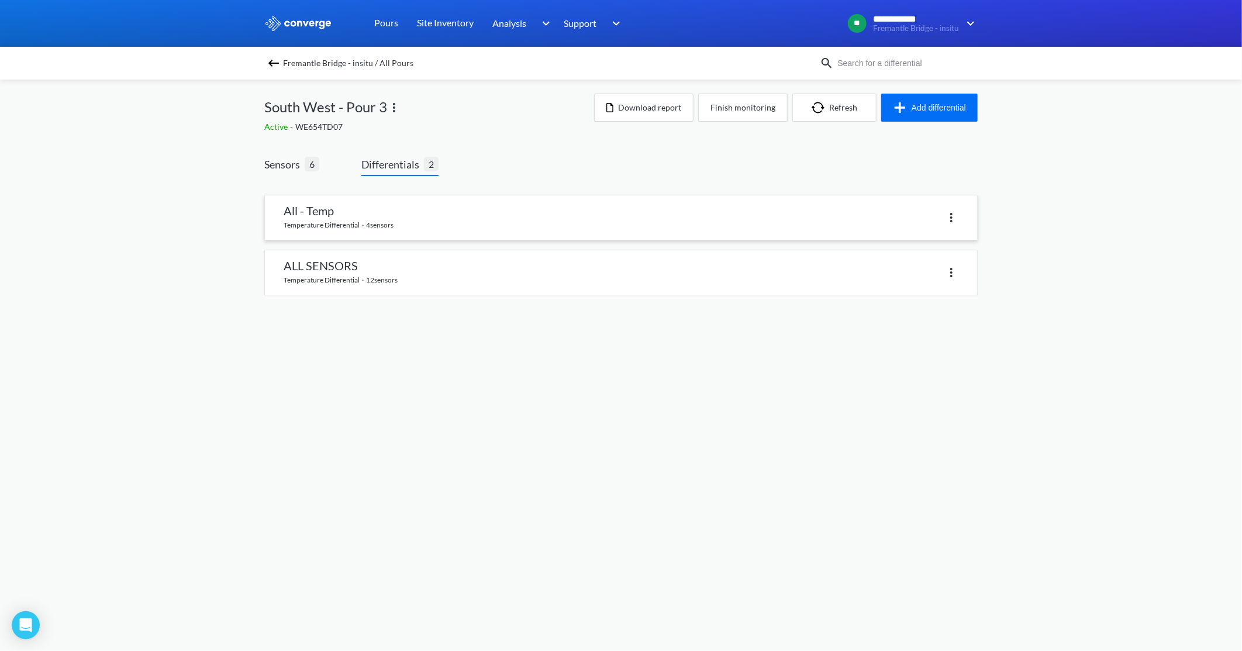
click at [352, 226] on link at bounding box center [621, 217] width 712 height 44
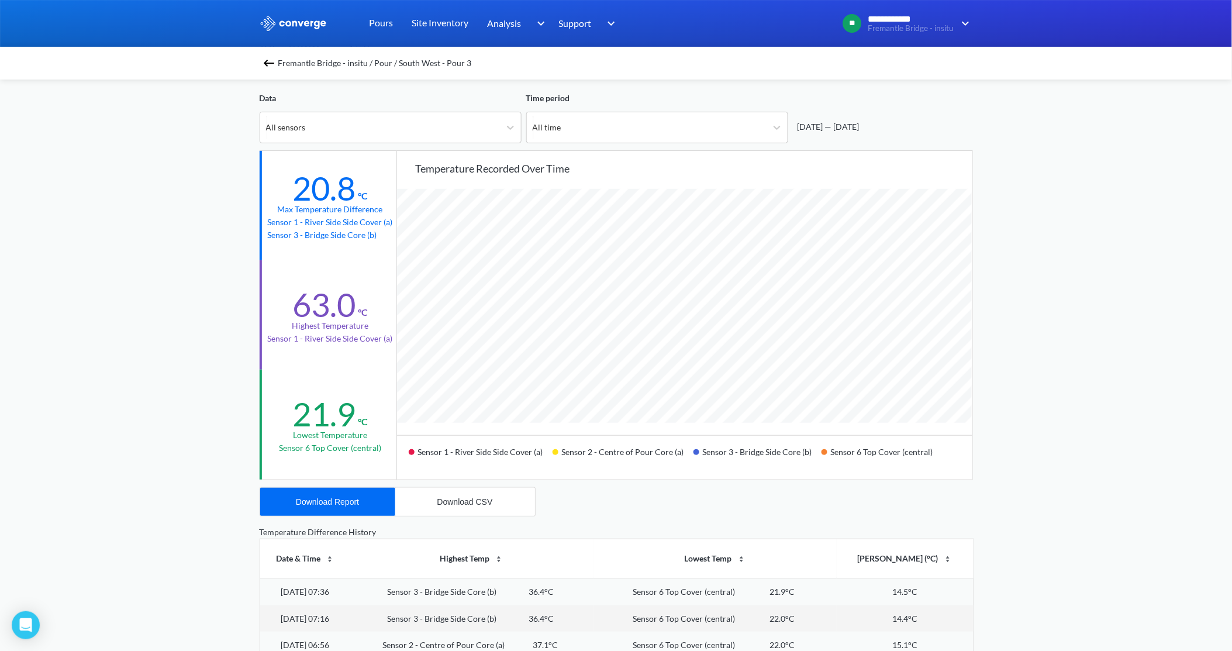
scroll to position [260, 0]
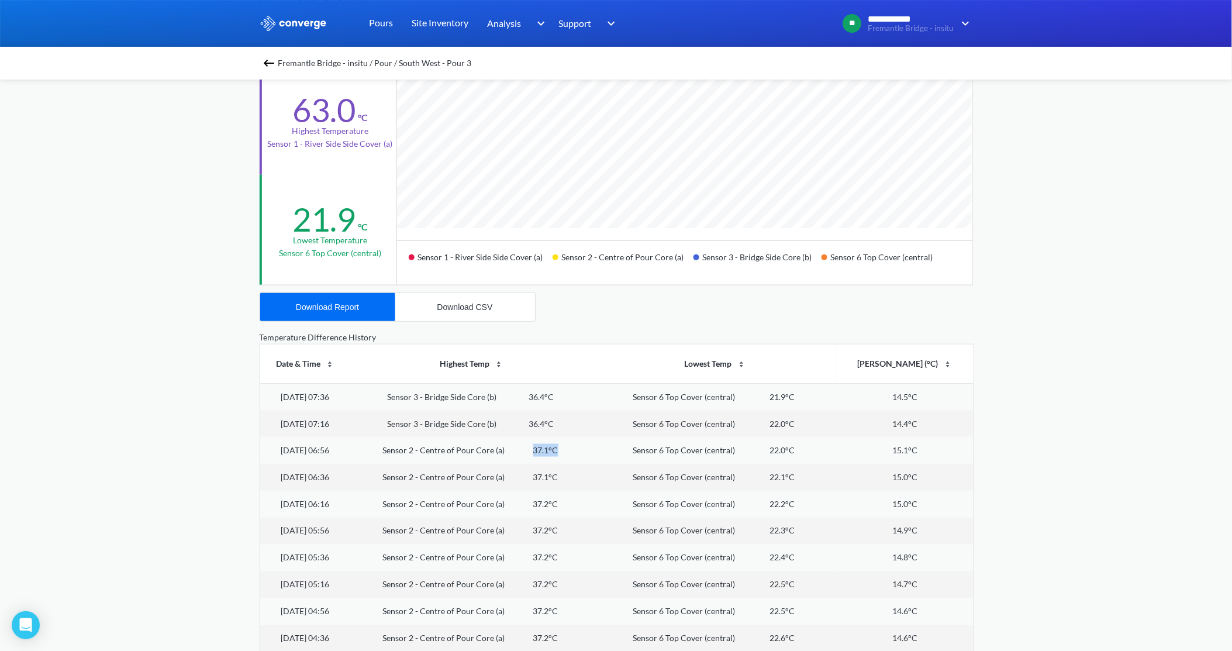
drag, startPoint x: 588, startPoint y: 450, endPoint x: 539, endPoint y: 446, distance: 48.8
click at [539, 446] on div "Sensor 2 - Centre of Pour Core (a) 37.1°C" at bounding box center [471, 450] width 229 height 13
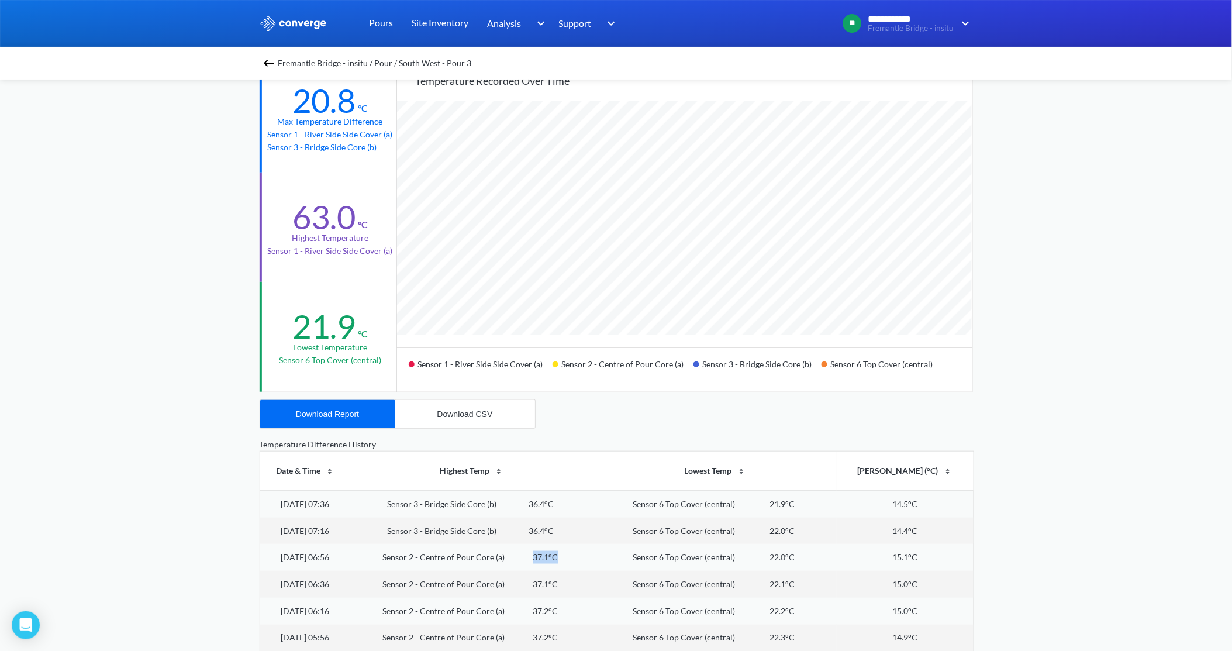
scroll to position [130, 0]
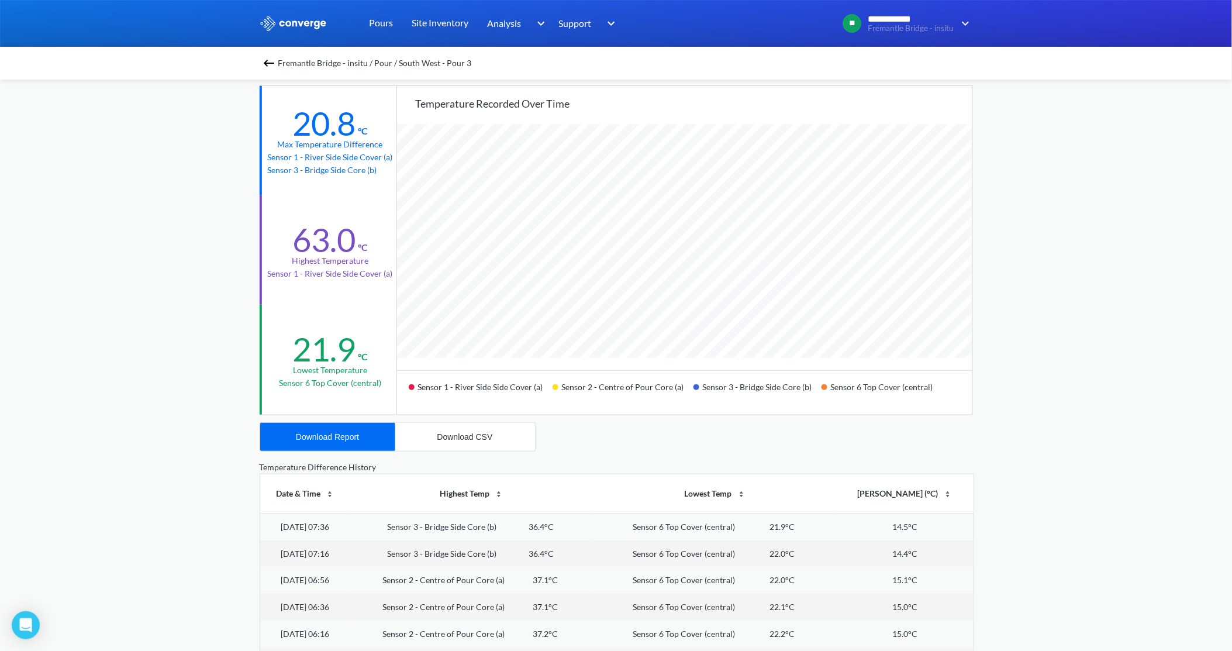
click at [324, 144] on div "Max temperature difference" at bounding box center [330, 144] width 105 height 13
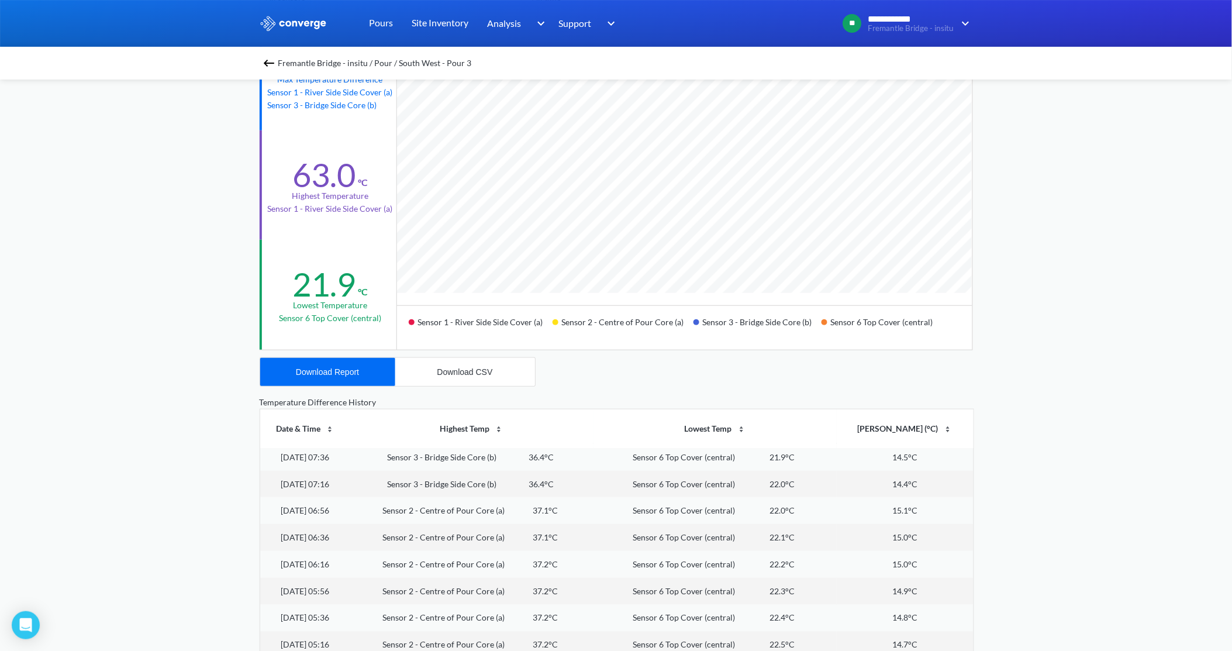
scroll to position [0, 0]
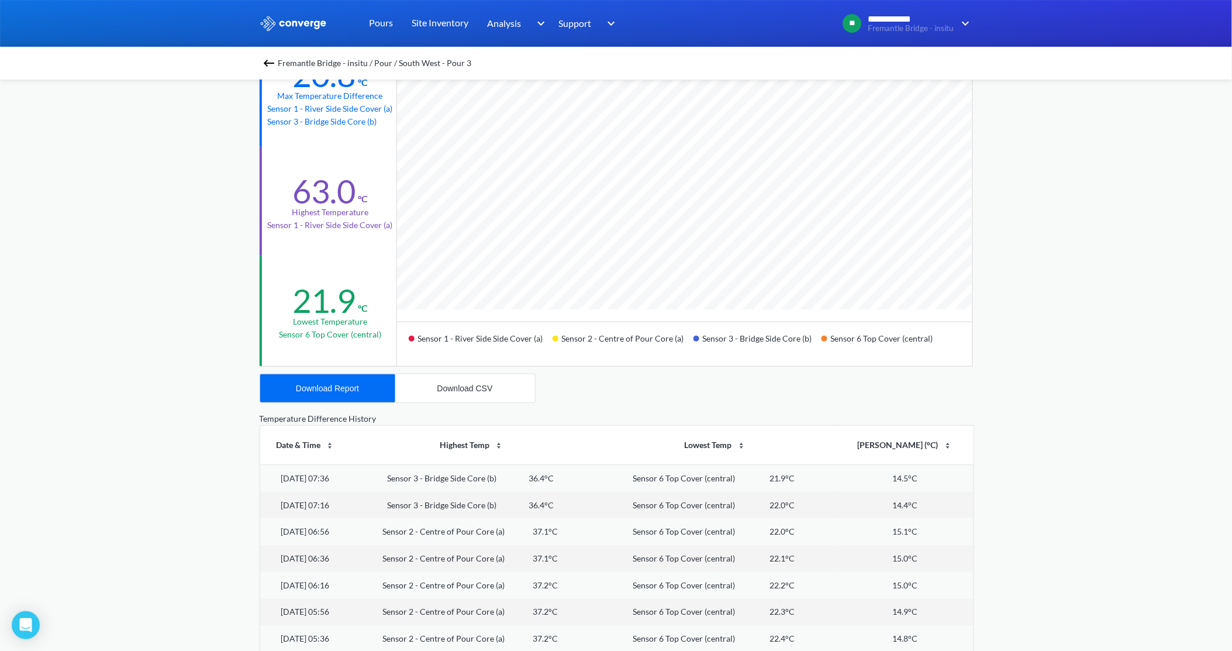
drag, startPoint x: 1052, startPoint y: 235, endPoint x: 1021, endPoint y: 282, distance: 56.3
